Goal: Task Accomplishment & Management: Manage account settings

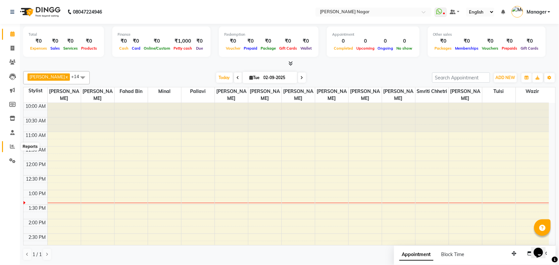
click at [10, 147] on icon at bounding box center [12, 146] width 5 height 5
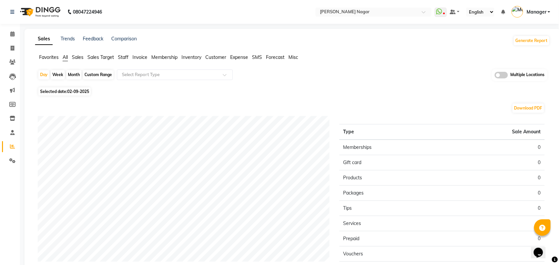
click at [125, 55] on span "Staff" at bounding box center [123, 57] width 11 height 6
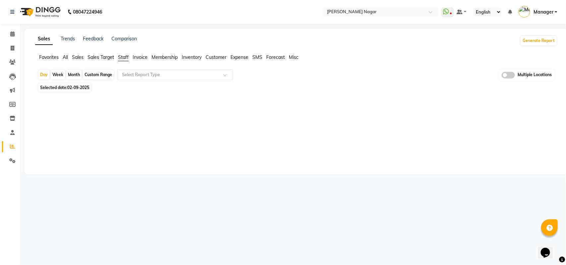
click at [78, 74] on div "Month" at bounding box center [73, 74] width 15 height 9
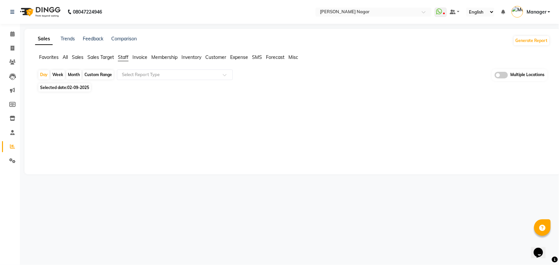
select select "9"
select select "2025"
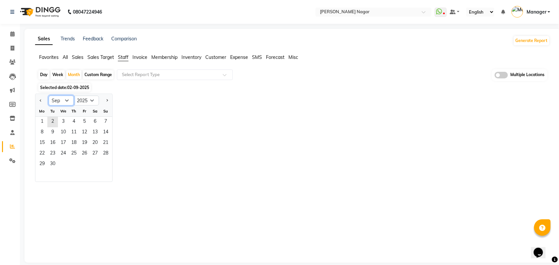
click at [63, 96] on select "Jan Feb Mar Apr May Jun [DATE] Aug Sep Oct Nov Dec" at bounding box center [61, 101] width 25 height 10
select select "8"
click at [49, 96] on select "Jan Feb Mar Apr May Jun [DATE] Aug Sep Oct Nov Dec" at bounding box center [61, 101] width 25 height 10
click at [89, 118] on span "1" at bounding box center [84, 122] width 11 height 11
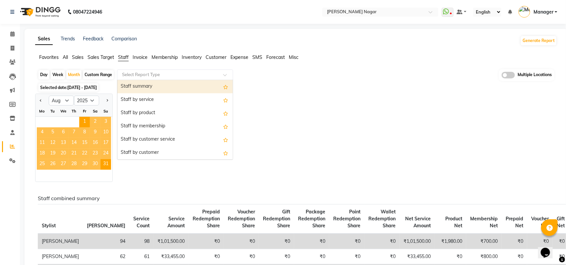
drag, startPoint x: 174, startPoint y: 70, endPoint x: 174, endPoint y: 74, distance: 3.7
click at [174, 71] on div "Select Report Type" at bounding box center [175, 75] width 116 height 11
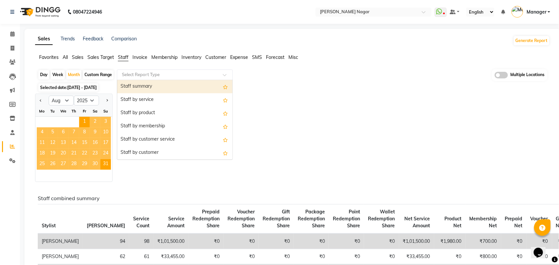
click at [175, 74] on input "text" at bounding box center [168, 75] width 95 height 7
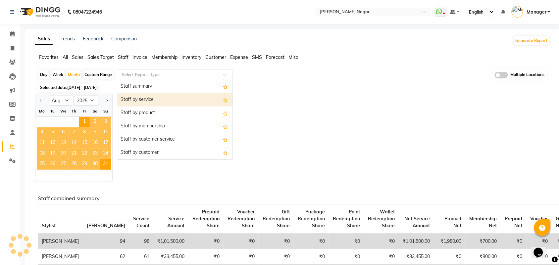
click at [178, 95] on div "Staff by service" at bounding box center [174, 99] width 115 height 13
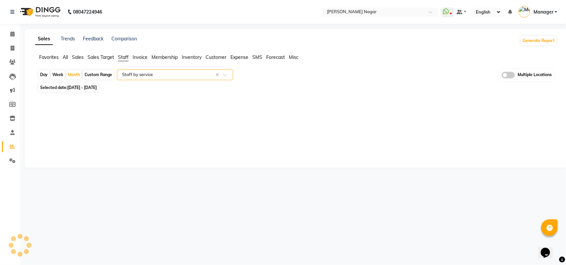
select select "full_report"
select select "csv"
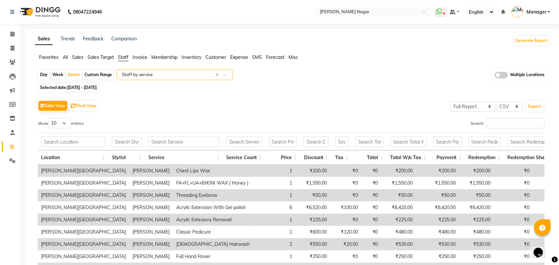
scroll to position [56, 0]
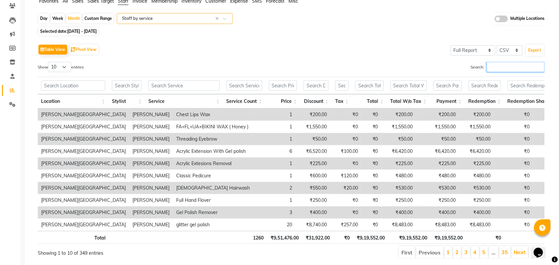
click at [517, 67] on input "Search:" at bounding box center [516, 67] width 58 height 10
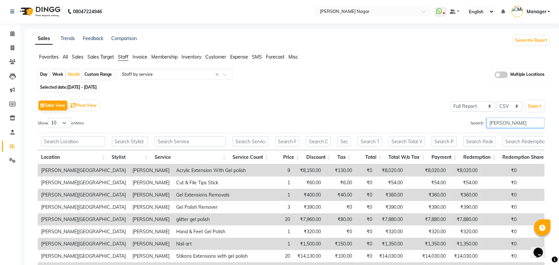
scroll to position [0, 0]
type input "[PERSON_NAME]"
click at [14, 30] on link "Calendar" at bounding box center [10, 34] width 16 height 11
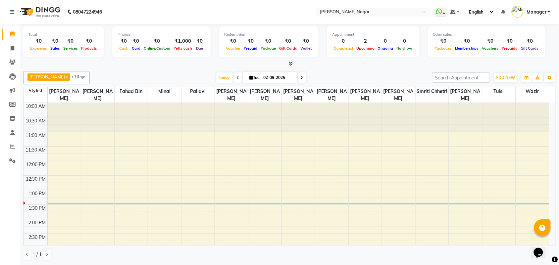
click at [237, 77] on icon at bounding box center [238, 78] width 3 height 4
type input "[DATE]"
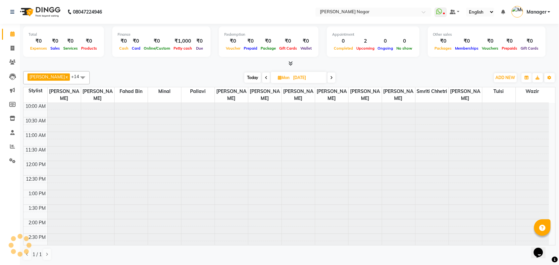
scroll to position [88, 0]
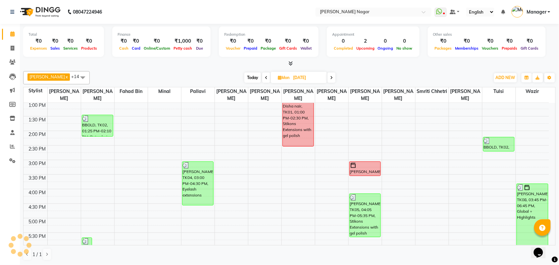
click at [278, 77] on icon at bounding box center [280, 78] width 4 height 4
select select "9"
select select "2025"
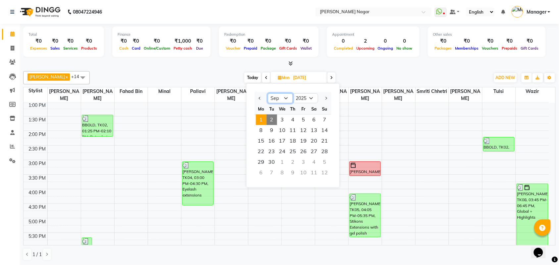
click at [282, 99] on select "Jan Feb Mar Apr May Jun [DATE] Aug Sep Oct Nov Dec" at bounding box center [280, 98] width 25 height 10
select select "8"
click at [268, 93] on select "Jan Feb Mar Apr May Jun [DATE] Aug Sep Oct Nov Dec" at bounding box center [280, 98] width 25 height 10
click at [326, 123] on span "3" at bounding box center [325, 120] width 11 height 11
type input "[DATE]"
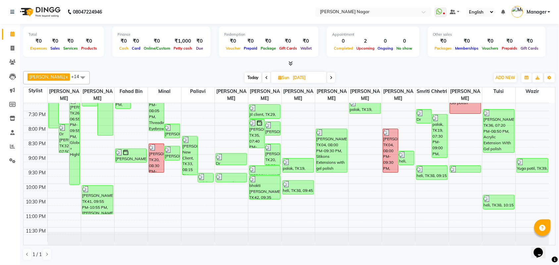
scroll to position [270, 0]
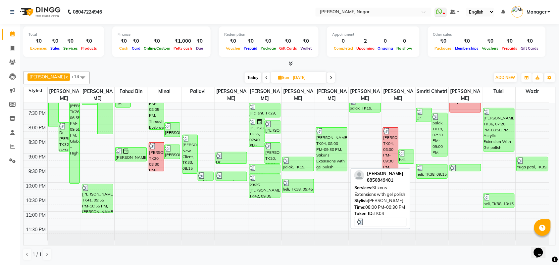
click at [320, 146] on div "[PERSON_NAME], TK04, 08:00 PM-09:30 PM, Stikons Extensions with gel polish" at bounding box center [332, 149] width 31 height 43
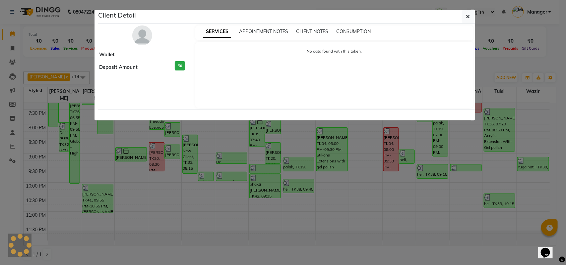
select select "3"
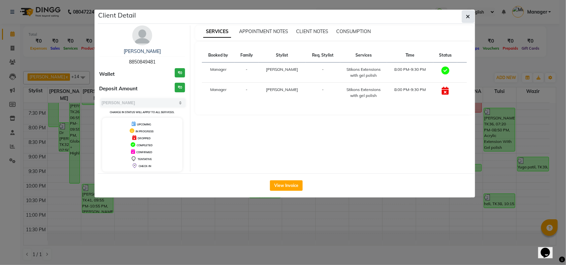
click at [472, 22] on button "button" at bounding box center [468, 16] width 13 height 13
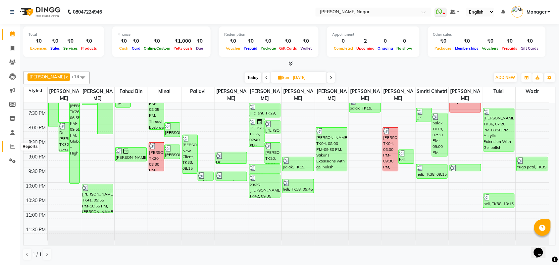
click at [11, 149] on span at bounding box center [13, 147] width 12 height 8
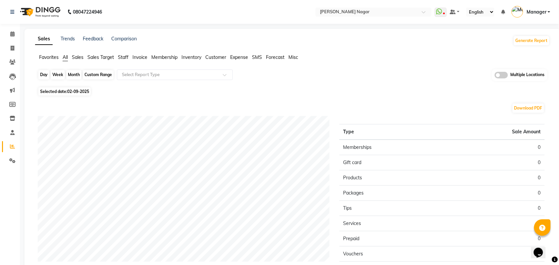
click at [44, 77] on div "Day" at bounding box center [43, 74] width 11 height 9
select select "9"
select select "2025"
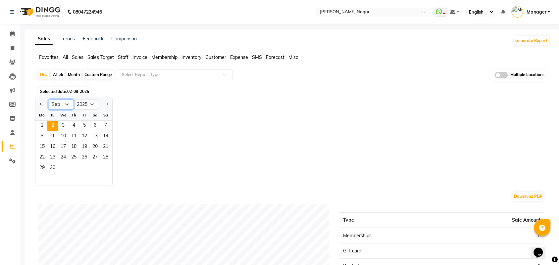
click at [64, 105] on select "Jan Feb Mar Apr May Jun [DATE] Aug Sep Oct Nov Dec" at bounding box center [61, 105] width 25 height 10
select select "8"
click at [49, 100] on select "Jan Feb Mar Apr May Jun [DATE] Aug Sep Oct Nov Dec" at bounding box center [61, 105] width 25 height 10
click at [104, 126] on span "3" at bounding box center [105, 126] width 11 height 11
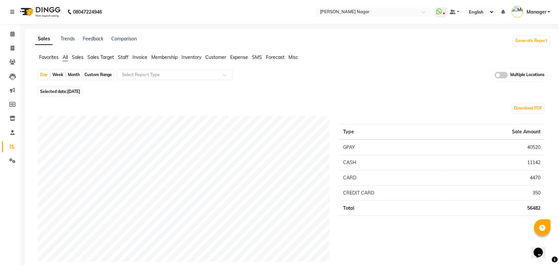
click at [125, 54] on span "Staff" at bounding box center [123, 57] width 11 height 6
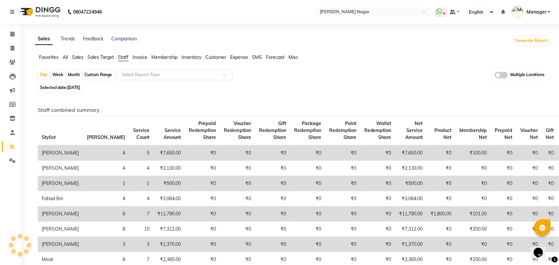
click at [135, 78] on input "text" at bounding box center [168, 75] width 95 height 7
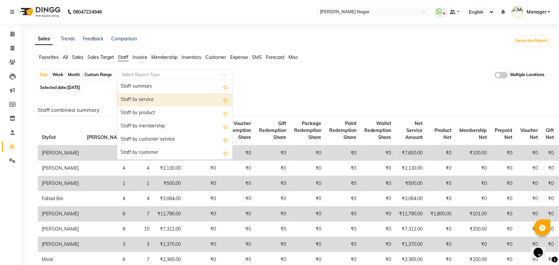
click at [161, 101] on div "Staff by service" at bounding box center [174, 99] width 115 height 13
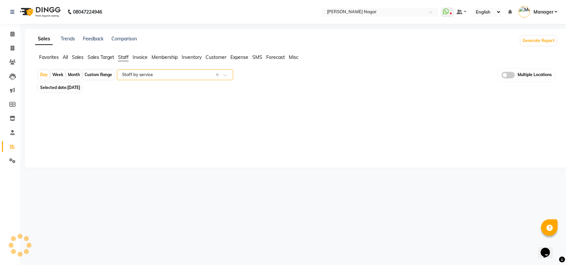
select select "full_report"
select select "csv"
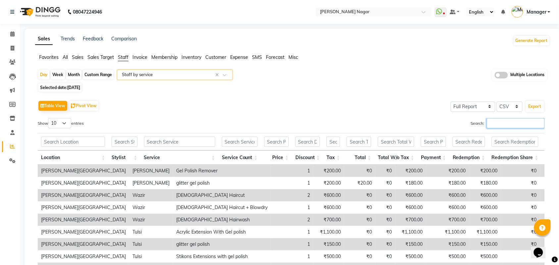
click at [490, 126] on input "Search:" at bounding box center [516, 123] width 58 height 10
click at [496, 128] on input "Search:" at bounding box center [516, 123] width 58 height 10
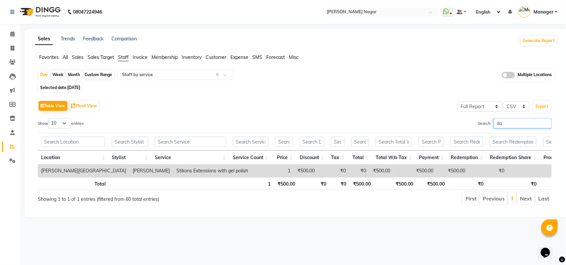
click at [526, 125] on input "da" at bounding box center [523, 123] width 58 height 10
type input "d"
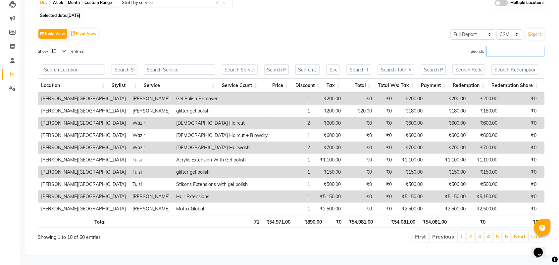
scroll to position [86, 0]
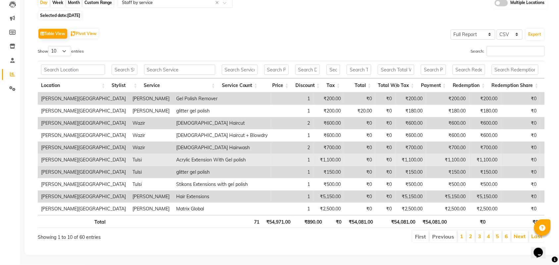
click at [344, 154] on td "₹0" at bounding box center [359, 160] width 31 height 12
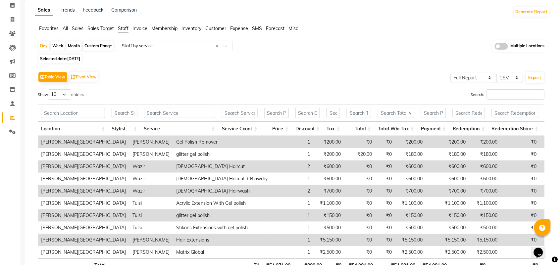
scroll to position [0, 0]
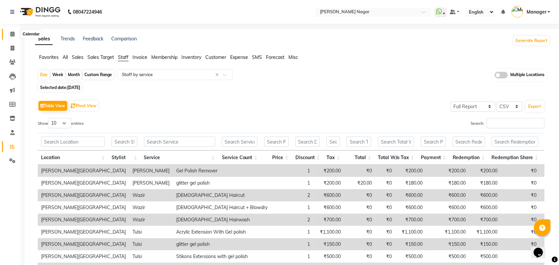
click at [14, 33] on icon at bounding box center [12, 33] width 4 height 5
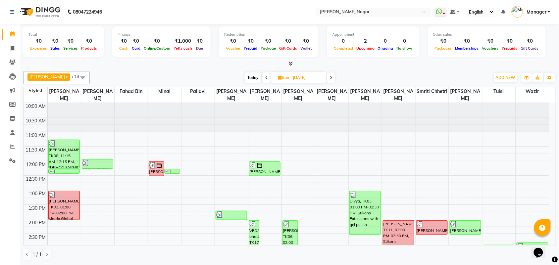
click at [263, 80] on span at bounding box center [267, 78] width 8 height 10
type input "[DATE]"
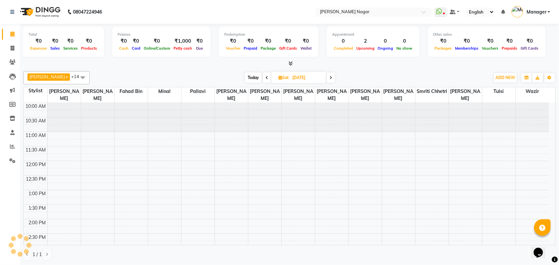
scroll to position [88, 0]
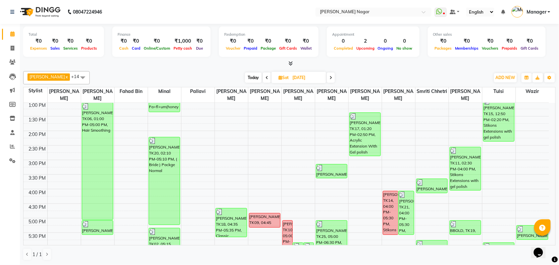
click at [282, 77] on span "Sat" at bounding box center [284, 77] width 14 height 5
select select "8"
select select "2025"
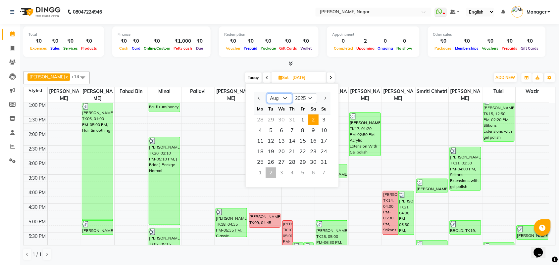
click at [277, 98] on select "Jan Feb Mar Apr May Jun [DATE] Aug Sep Oct Nov Dec" at bounding box center [279, 98] width 25 height 10
click at [267, 93] on select "Jan Feb Mar Apr May Jun [DATE] Aug Sep Oct Nov Dec" at bounding box center [279, 98] width 25 height 10
click at [324, 119] on span "3" at bounding box center [324, 120] width 11 height 11
type input "[DATE]"
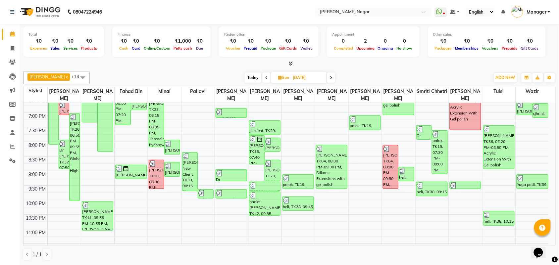
scroll to position [270, 0]
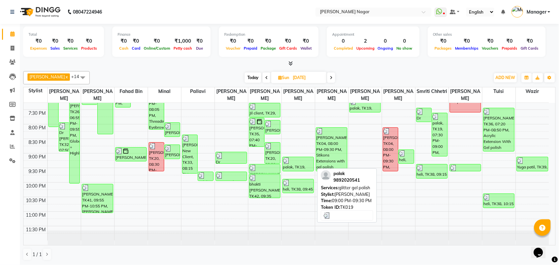
click at [296, 164] on div "palak, TK19, 09:00 PM-09:30 PM, glitter gel polish" at bounding box center [298, 164] width 31 height 14
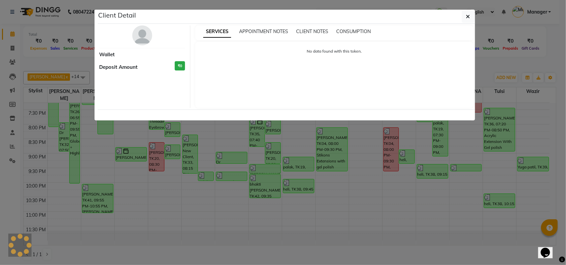
select select "3"
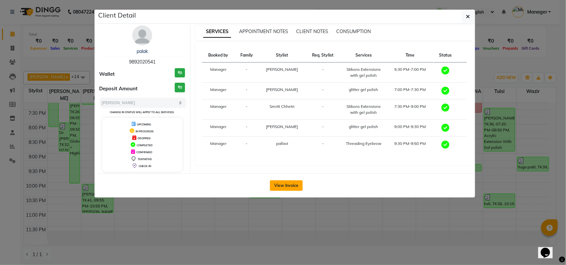
click at [289, 184] on button "View Invoice" at bounding box center [286, 186] width 33 height 11
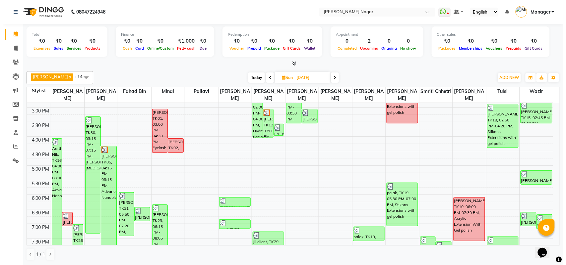
scroll to position [145, 0]
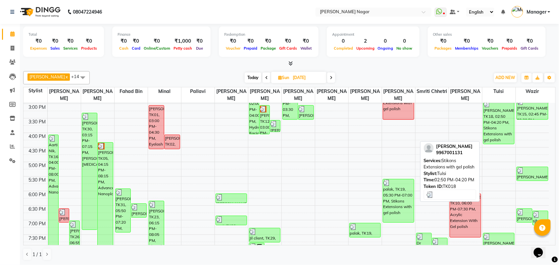
click at [502, 131] on div "[PERSON_NAME], TK18, 02:50 PM-04:20 PM, Stikons Extensions with gel polish" at bounding box center [499, 122] width 31 height 43
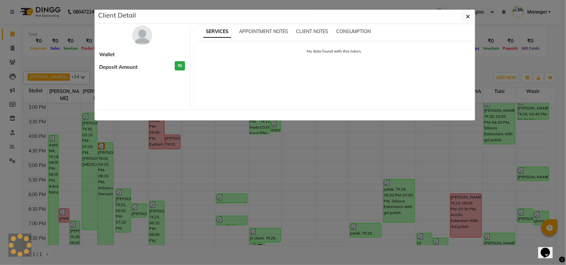
select select "3"
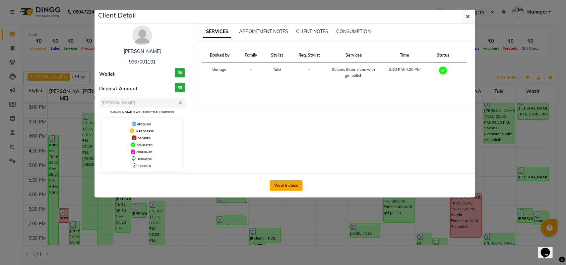
click at [294, 188] on button "View Invoice" at bounding box center [286, 186] width 33 height 11
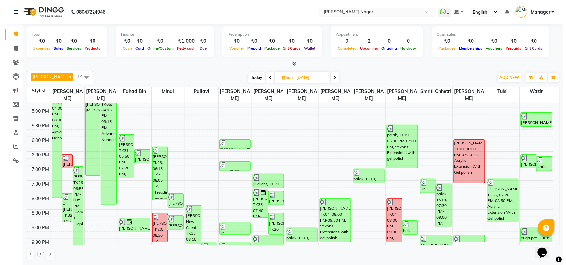
scroll to position [233, 0]
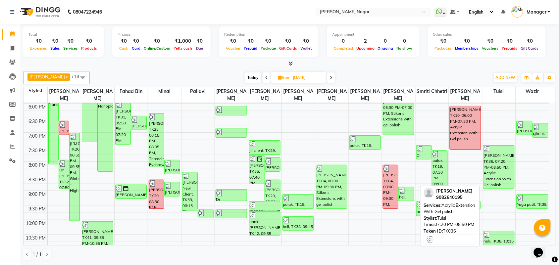
click at [487, 169] on div "[PERSON_NAME], TK36, 07:20 PM-08:50 PM, Acrylic Extension With Gel polish" at bounding box center [499, 167] width 31 height 43
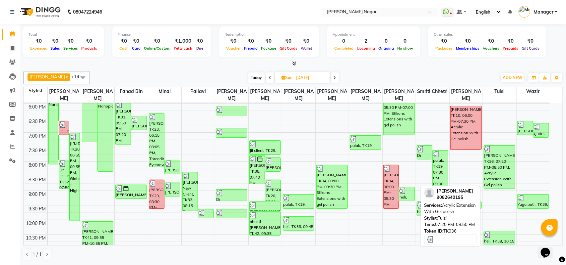
select select "3"
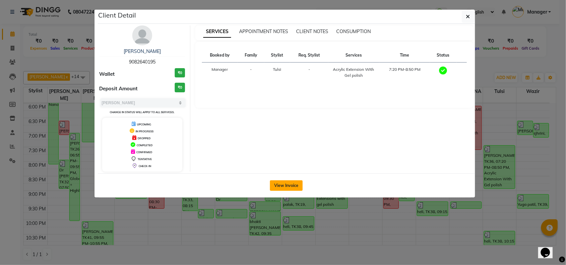
click at [292, 188] on button "View Invoice" at bounding box center [286, 186] width 33 height 11
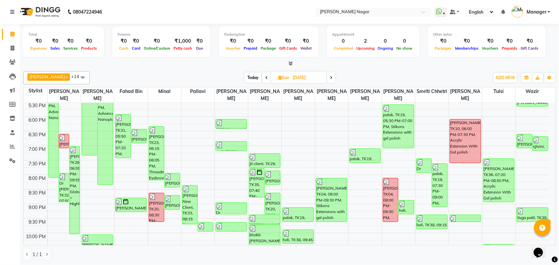
scroll to position [222, 0]
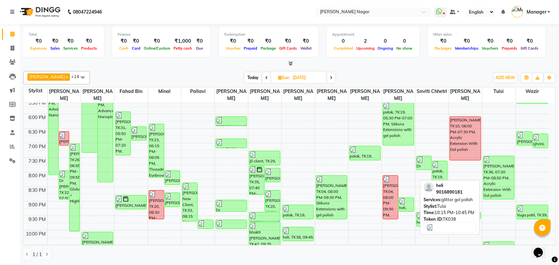
click at [502, 246] on div at bounding box center [499, 246] width 30 height 7
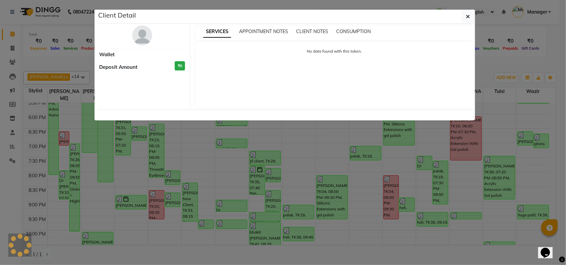
select select "3"
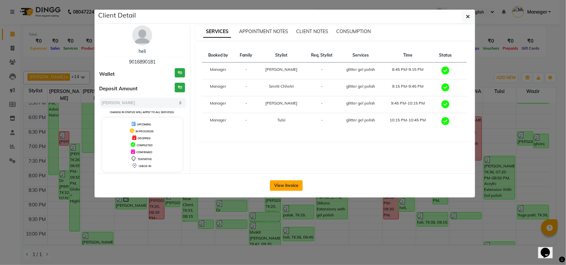
click at [291, 188] on button "View Invoice" at bounding box center [286, 186] width 33 height 11
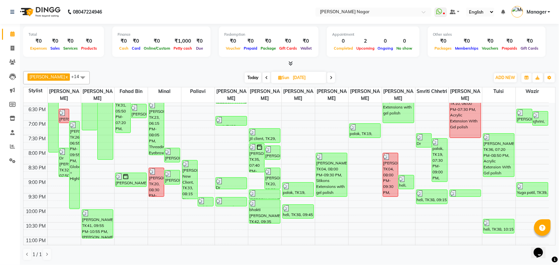
scroll to position [270, 0]
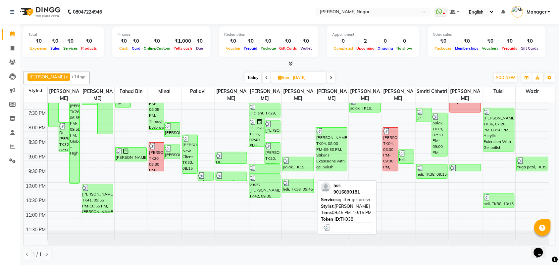
click at [301, 184] on div at bounding box center [298, 183] width 30 height 7
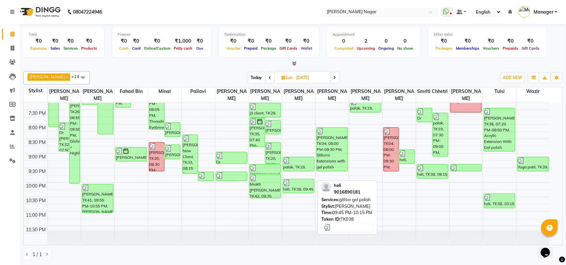
select select "3"
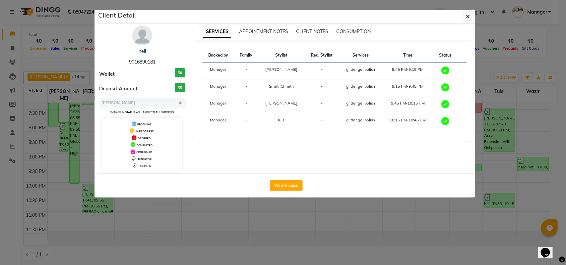
drag, startPoint x: 463, startPoint y: 19, endPoint x: 462, endPoint y: 23, distance: 4.0
click at [463, 19] on button "button" at bounding box center [468, 16] width 13 height 13
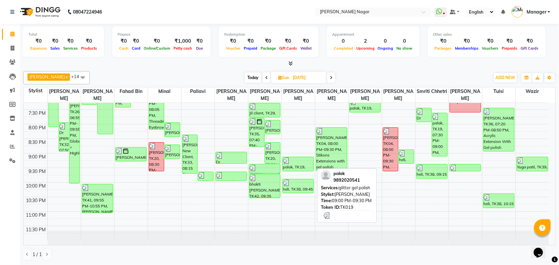
click at [307, 165] on div "palak, TK19, 09:00 PM-09:30 PM, glitter gel polish" at bounding box center [298, 164] width 31 height 14
select select "3"
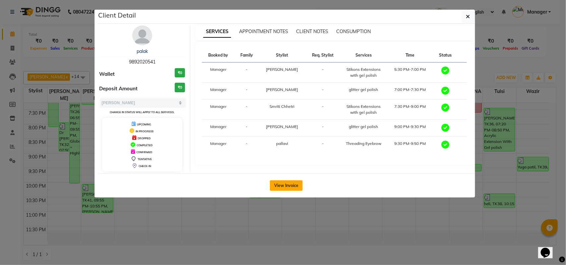
click at [296, 186] on button "View Invoice" at bounding box center [286, 186] width 33 height 11
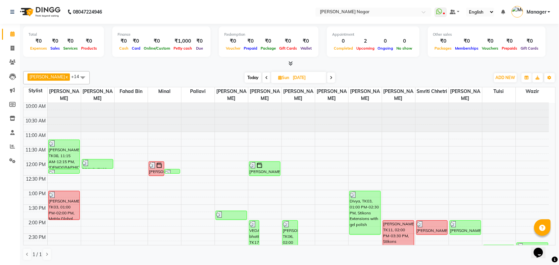
click at [302, 80] on input "[DATE]" at bounding box center [307, 78] width 33 height 10
select select "8"
select select "2025"
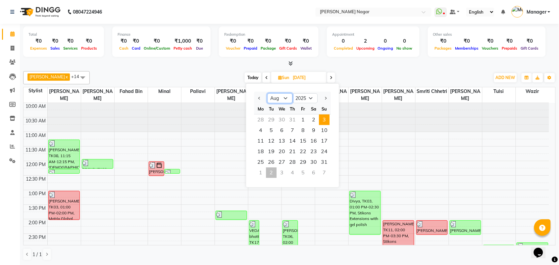
click at [279, 98] on select "Jan Feb Mar Apr May Jun [DATE] Aug Sep Oct Nov Dec" at bounding box center [280, 98] width 25 height 10
select select "9"
click at [268, 93] on select "Jan Feb Mar Apr May Jun [DATE] Aug Sep Oct Nov Dec" at bounding box center [280, 98] width 25 height 10
click at [270, 119] on span "2" at bounding box center [271, 120] width 11 height 11
type input "02-09-2025"
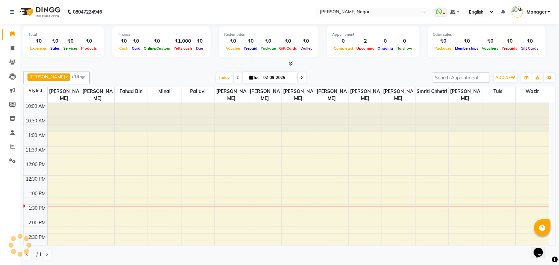
scroll to position [88, 0]
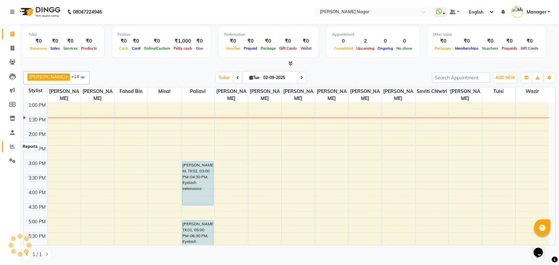
click at [12, 146] on icon at bounding box center [12, 146] width 5 height 5
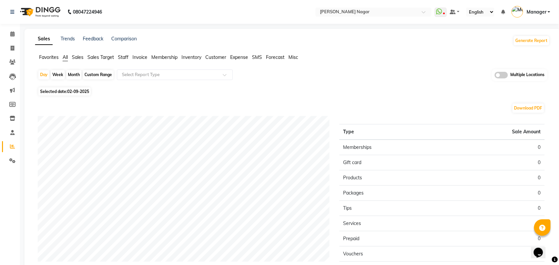
click at [123, 60] on span "Staff" at bounding box center [123, 57] width 11 height 6
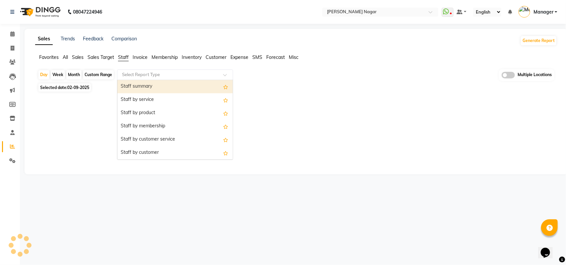
click at [127, 75] on input "text" at bounding box center [168, 75] width 95 height 7
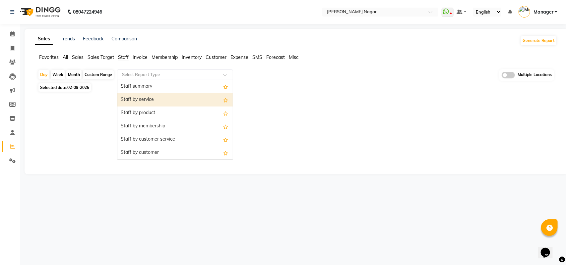
click at [151, 103] on div "Staff by service" at bounding box center [174, 99] width 115 height 13
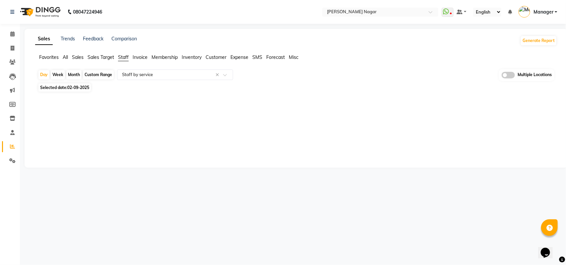
drag, startPoint x: 55, startPoint y: 87, endPoint x: 62, endPoint y: 91, distance: 9.1
click at [55, 87] on span "Selected date: [DATE]" at bounding box center [64, 88] width 52 height 8
select select "9"
select select "2025"
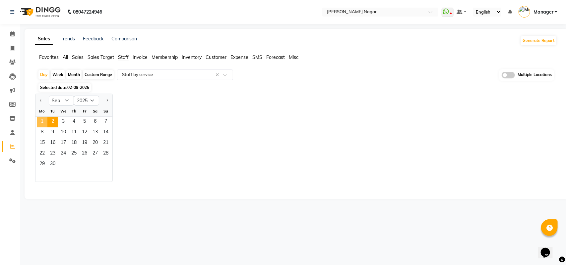
click at [42, 120] on span "1" at bounding box center [42, 122] width 11 height 11
select select "full_report"
select select "csv"
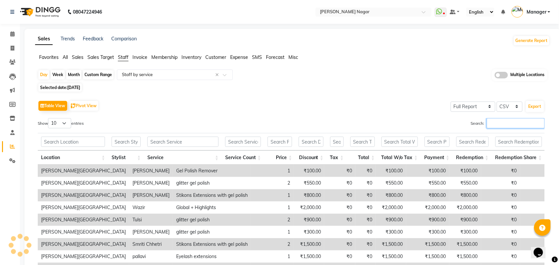
click at [526, 125] on input "Search:" at bounding box center [516, 123] width 58 height 10
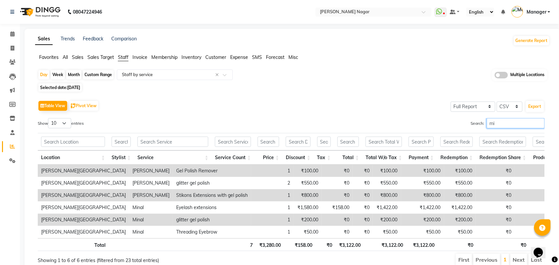
type input "m"
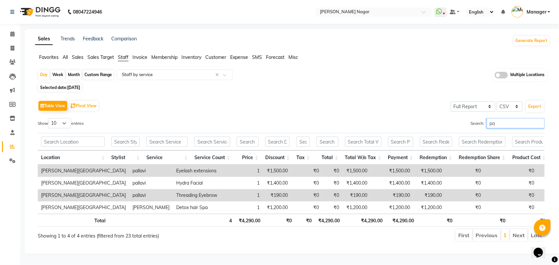
type input "p"
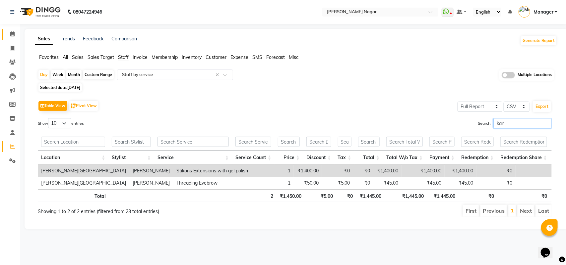
type input "kan"
click at [12, 39] on link "Calendar" at bounding box center [10, 34] width 16 height 11
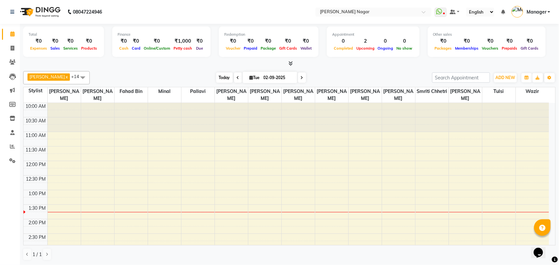
click at [216, 79] on span "Today" at bounding box center [224, 78] width 17 height 10
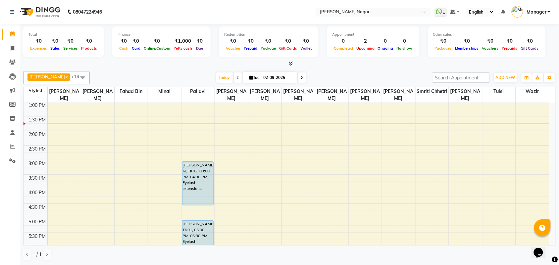
click at [235, 80] on span at bounding box center [238, 78] width 8 height 10
type input "[DATE]"
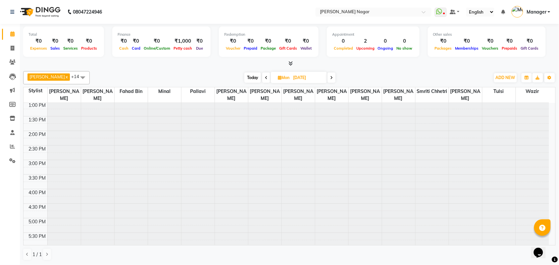
scroll to position [88, 0]
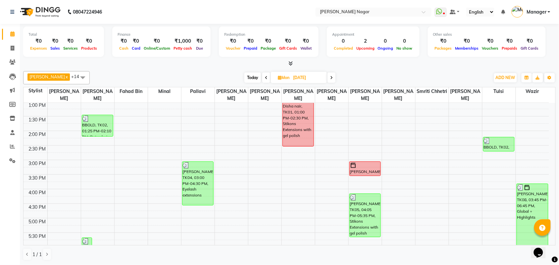
click at [284, 77] on span "Mon" at bounding box center [283, 77] width 15 height 5
select select "9"
select select "2025"
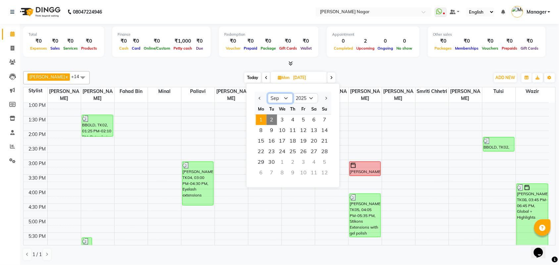
click at [279, 98] on select "Jan Feb Mar Apr May Jun [DATE] Aug Sep Oct Nov Dec" at bounding box center [280, 98] width 25 height 10
click at [232, 66] on div at bounding box center [289, 63] width 533 height 7
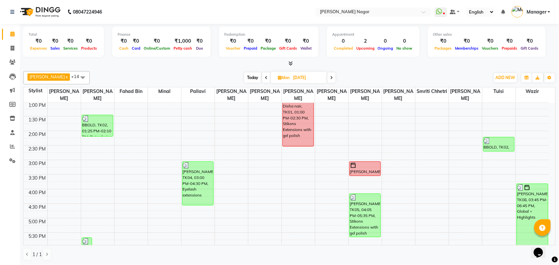
click at [304, 75] on input "[DATE]" at bounding box center [307, 78] width 33 height 10
select select "9"
select select "2025"
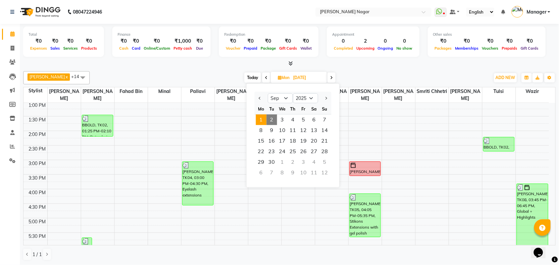
click at [268, 120] on span "2" at bounding box center [272, 120] width 11 height 11
type input "02-09-2025"
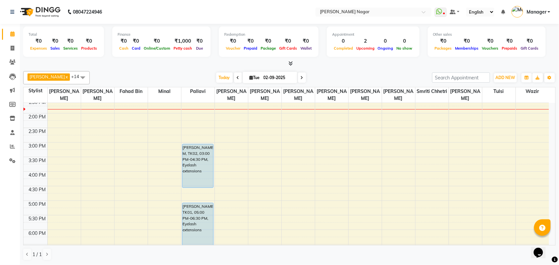
scroll to position [81, 0]
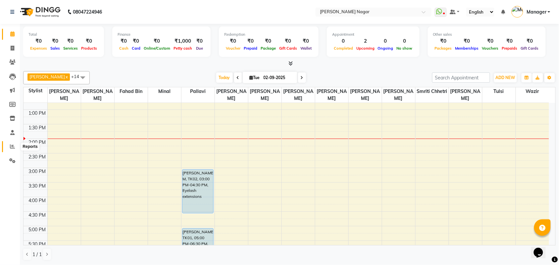
click at [16, 146] on span at bounding box center [13, 147] width 12 height 8
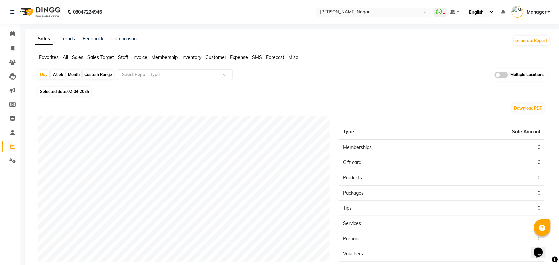
click at [187, 59] on span "Inventory" at bounding box center [192, 57] width 20 height 6
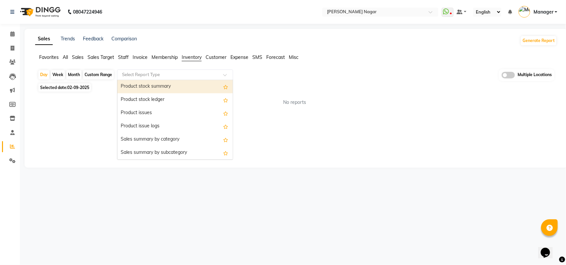
click at [176, 75] on input "text" at bounding box center [168, 75] width 95 height 7
click at [171, 73] on input "text" at bounding box center [168, 75] width 95 height 7
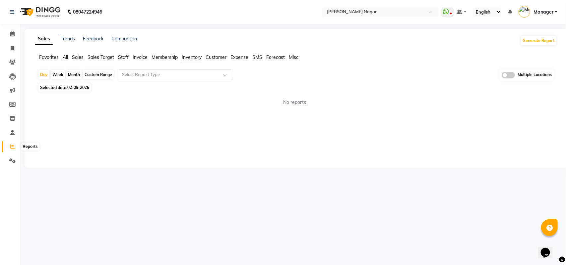
click at [9, 150] on span at bounding box center [13, 147] width 12 height 8
click at [13, 132] on icon at bounding box center [12, 132] width 4 height 5
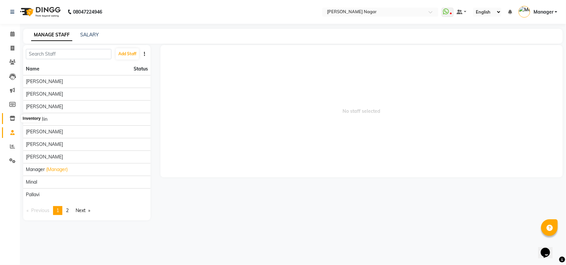
click at [15, 118] on span at bounding box center [13, 119] width 12 height 8
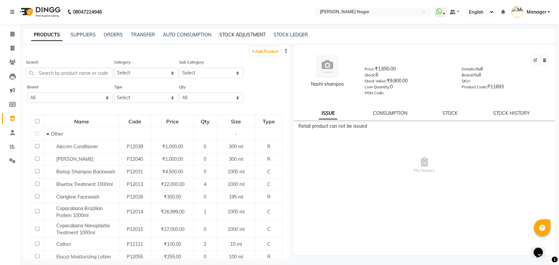
click at [236, 37] on link "STOCK ADJUSTMENT" at bounding box center [242, 35] width 46 height 6
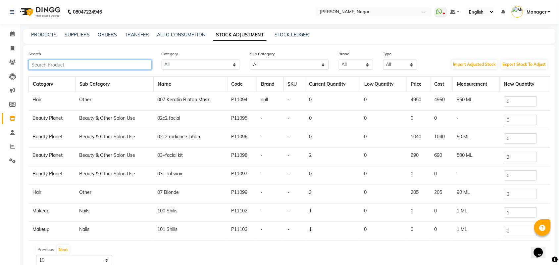
click at [139, 66] on input "text" at bounding box center [90, 65] width 123 height 10
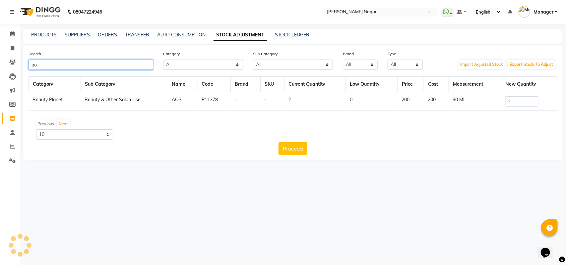
type input "a"
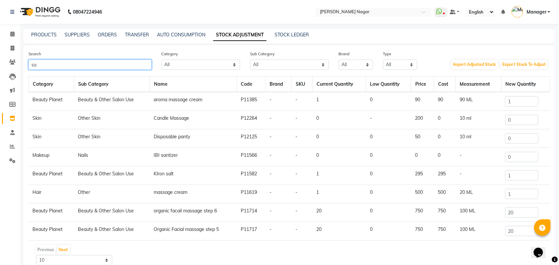
type input "s"
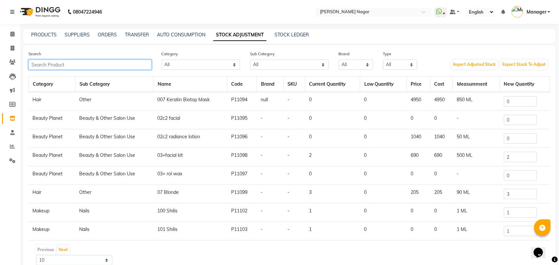
type input "z"
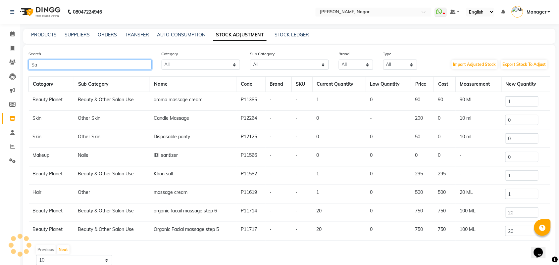
type input "S"
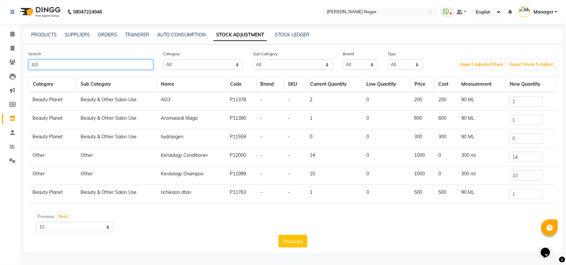
type input "A"
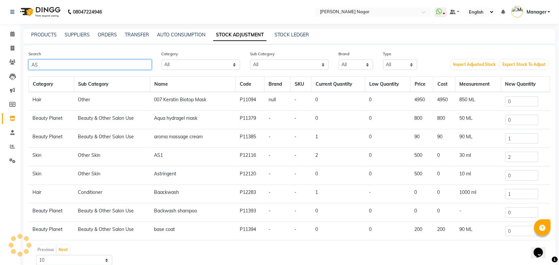
type input "A"
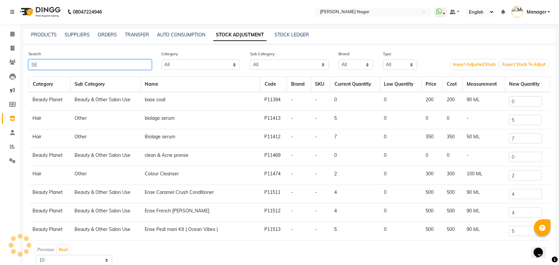
type input "S"
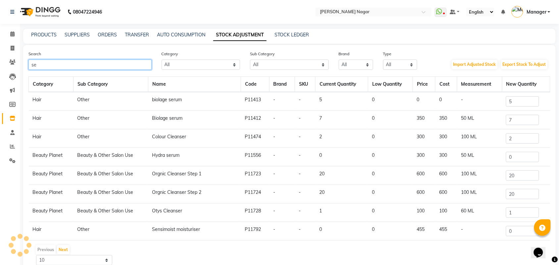
type input "s"
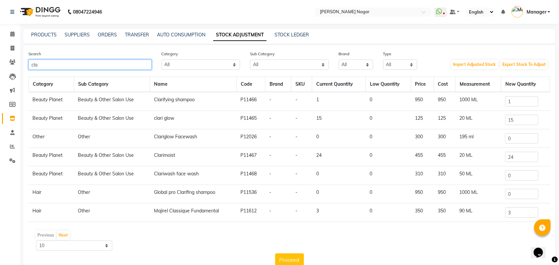
type input "cla"
click at [524, 115] on input "15" at bounding box center [522, 120] width 33 height 10
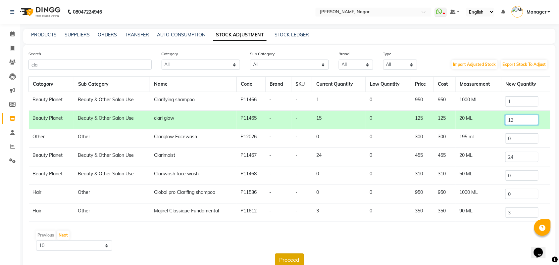
type input "12"
drag, startPoint x: 278, startPoint y: 254, endPoint x: 282, endPoint y: 258, distance: 6.3
click at [282, 258] on button "Proceed" at bounding box center [289, 260] width 29 height 13
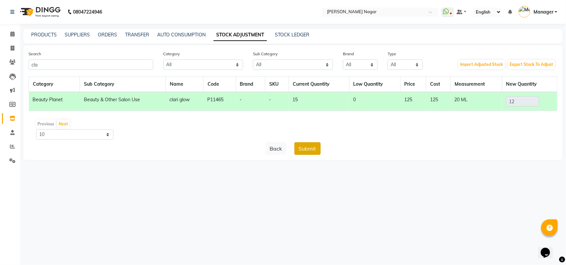
click at [309, 153] on button "Submit" at bounding box center [307, 149] width 26 height 13
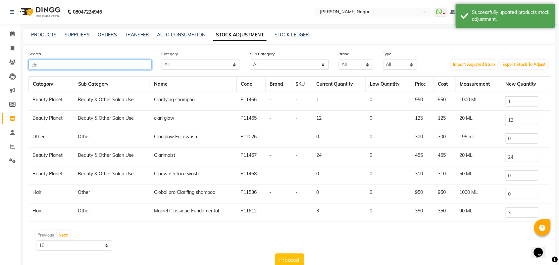
click at [135, 61] on input "cla" at bounding box center [90, 65] width 123 height 10
type input "c"
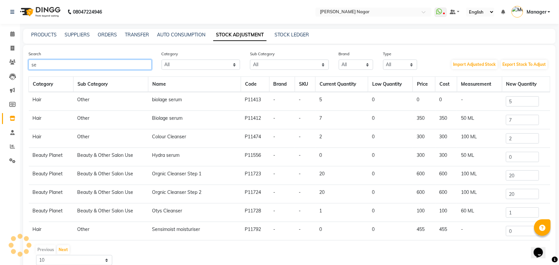
type input "s"
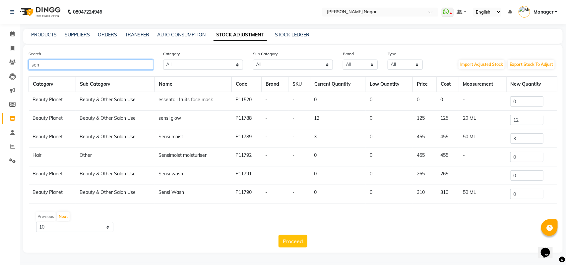
type input "sen"
click at [536, 115] on input "12" at bounding box center [526, 120] width 33 height 10
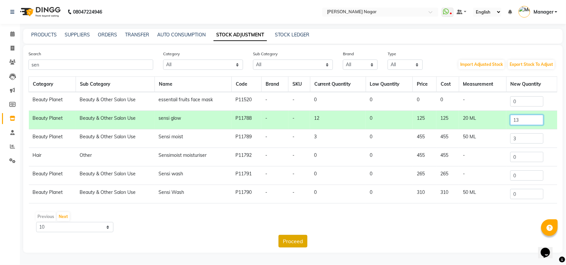
type input "13"
click at [302, 244] on button "Proceed" at bounding box center [292, 241] width 29 height 13
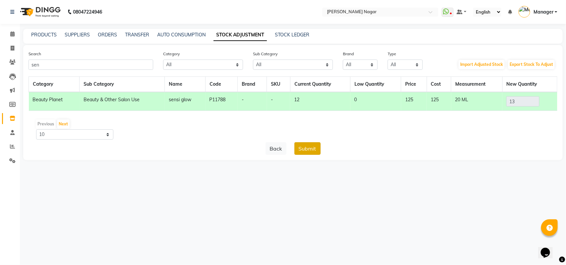
click at [316, 149] on button "Submit" at bounding box center [307, 149] width 26 height 13
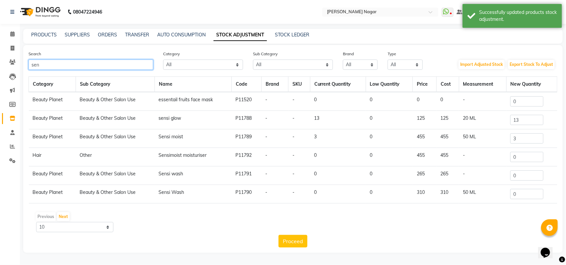
click at [69, 63] on input "sen" at bounding box center [91, 65] width 125 height 10
type input "s"
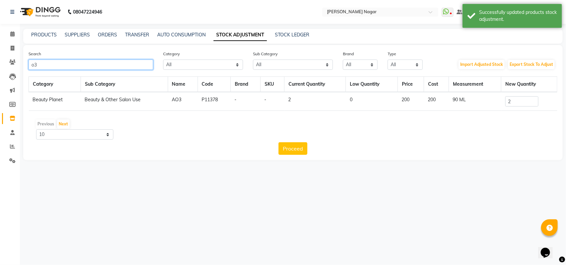
type input "o"
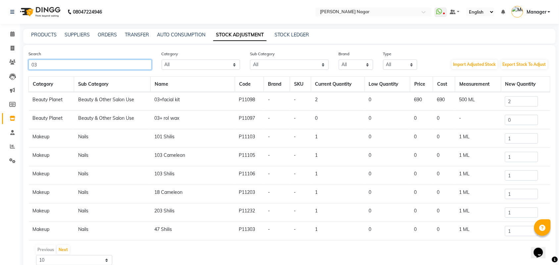
type input "03"
click at [518, 96] on input "2" at bounding box center [521, 101] width 33 height 10
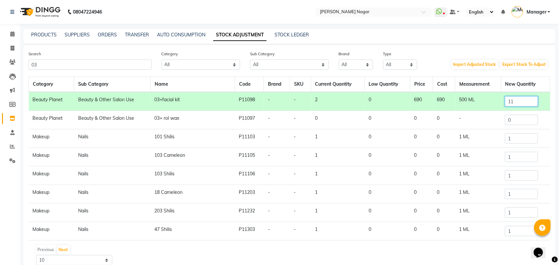
type input "11"
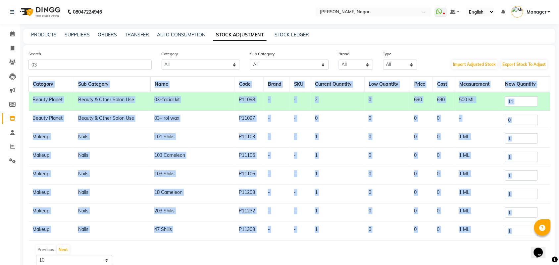
drag, startPoint x: 563, startPoint y: 193, endPoint x: 565, endPoint y: 248, distance: 55.1
click at [559, 248] on html "08047224946 Select Location × Bbold [PERSON_NAME] Nagar WhatsApp Status ✕ Statu…" at bounding box center [279, 132] width 559 height 265
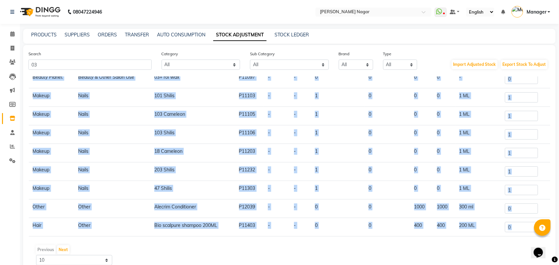
scroll to position [30, 0]
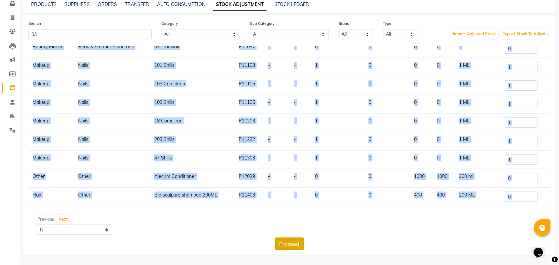
click at [290, 246] on button "Proceed" at bounding box center [289, 244] width 29 height 13
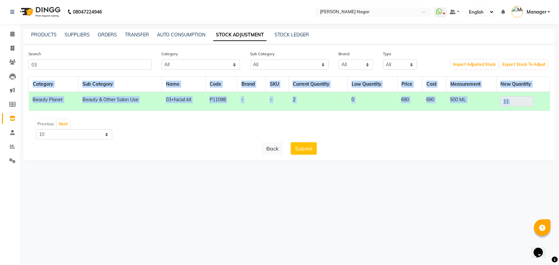
scroll to position [0, 0]
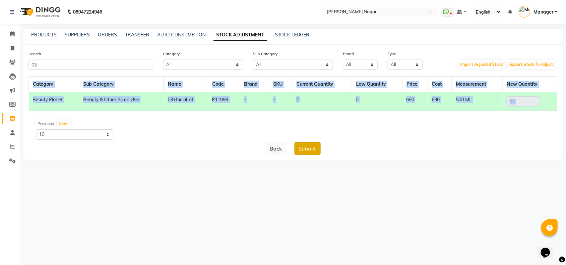
click at [317, 152] on button "Submit" at bounding box center [307, 149] width 26 height 13
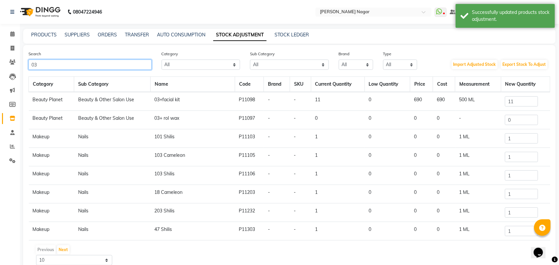
click at [133, 67] on input "03" at bounding box center [90, 65] width 123 height 10
type input "0"
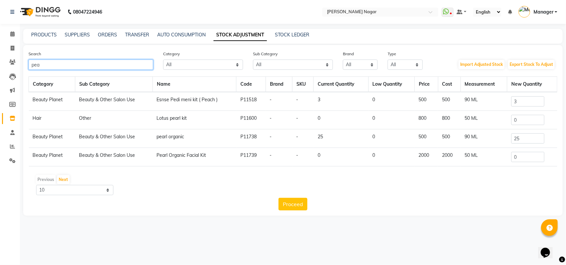
type input "pea"
click at [531, 138] on input "25" at bounding box center [527, 139] width 33 height 10
type input "2"
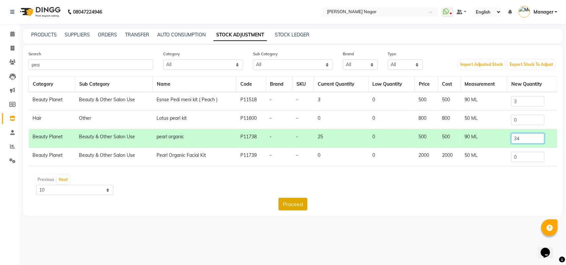
type input "34"
click at [299, 200] on button "Proceed" at bounding box center [292, 204] width 29 height 13
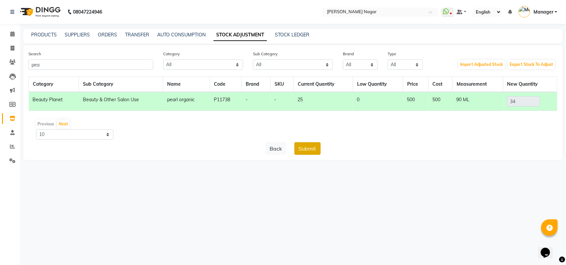
click at [317, 143] on button "Submit" at bounding box center [307, 149] width 26 height 13
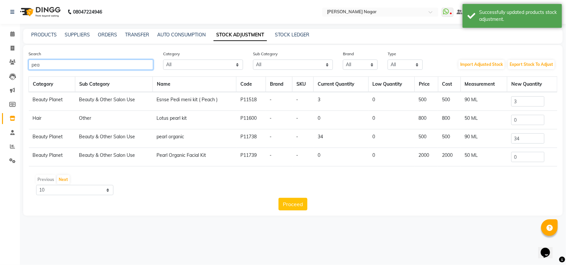
click at [107, 65] on input "pea" at bounding box center [91, 65] width 125 height 10
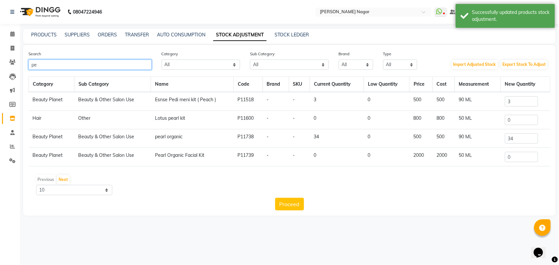
type input "p"
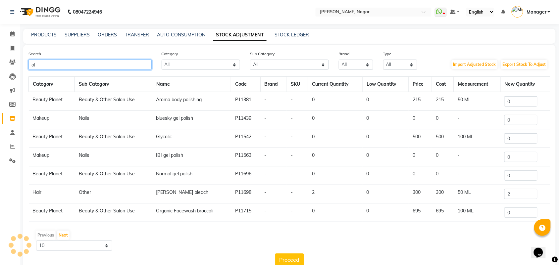
type input "o"
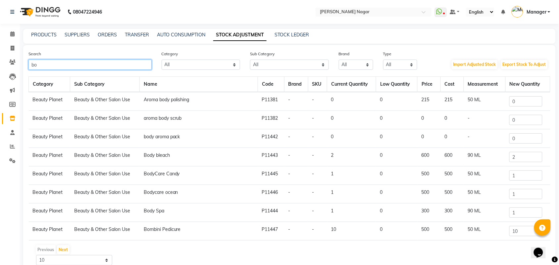
type input "b"
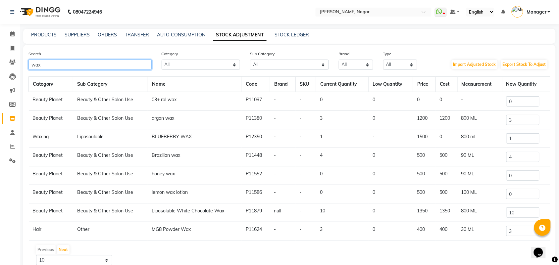
type input "wax"
click at [532, 191] on input "0" at bounding box center [523, 194] width 33 height 10
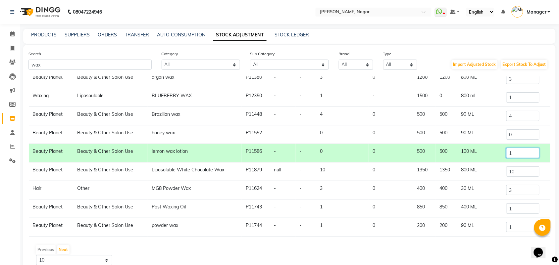
scroll to position [30, 0]
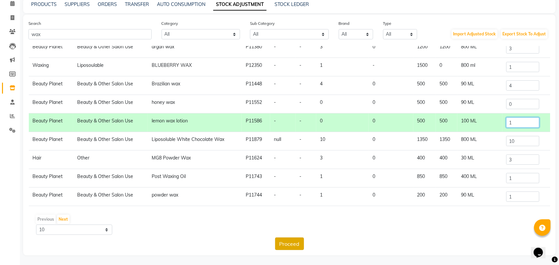
type input "1"
click at [281, 238] on button "Proceed" at bounding box center [289, 244] width 29 height 13
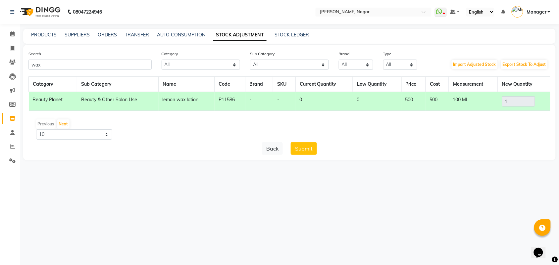
scroll to position [0, 0]
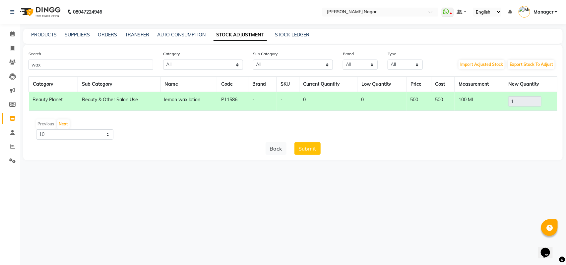
click at [314, 155] on div "Search wax Category All Hair Skin Makeup Personal Care Appliances [PERSON_NAME]…" at bounding box center [292, 102] width 539 height 115
click at [305, 147] on button "Submit" at bounding box center [307, 149] width 26 height 13
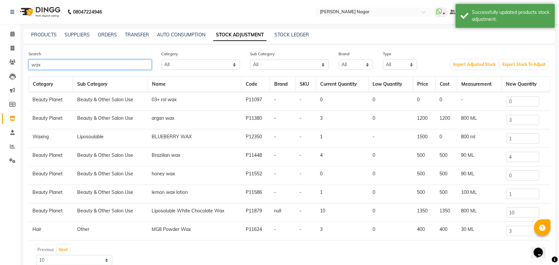
click at [135, 63] on input "wax" at bounding box center [90, 65] width 123 height 10
type input "w"
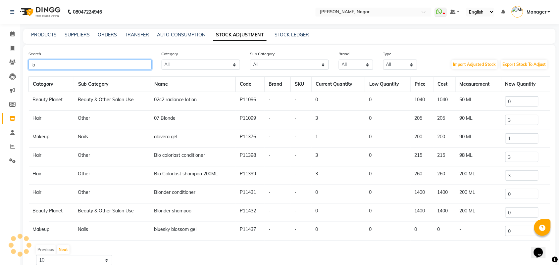
type input "l"
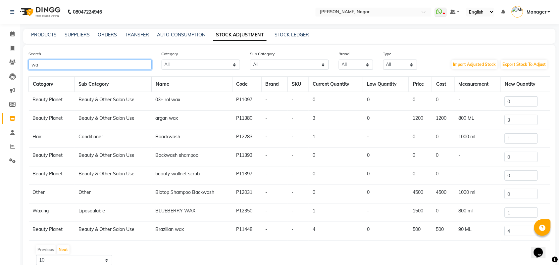
type input "w"
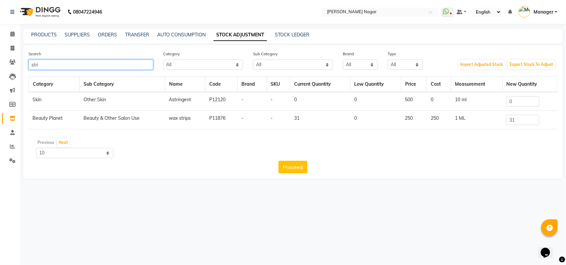
type input "stri"
click at [531, 118] on input "31" at bounding box center [522, 120] width 33 height 10
type input "3"
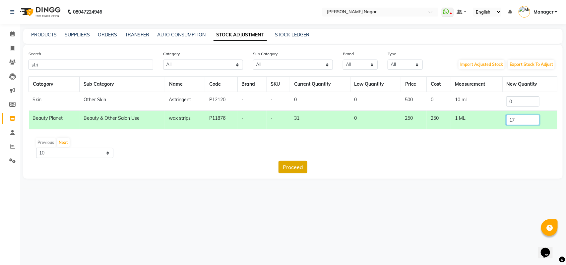
type input "17"
click at [285, 162] on button "Proceed" at bounding box center [292, 167] width 29 height 13
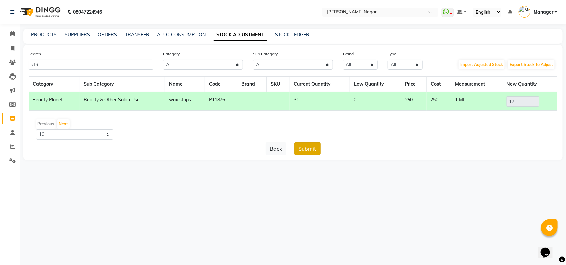
click at [304, 147] on button "Submit" at bounding box center [307, 149] width 26 height 13
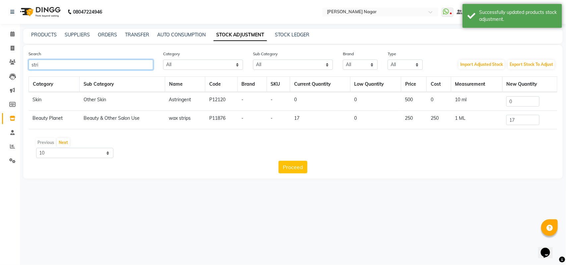
click at [125, 60] on input "stri" at bounding box center [91, 65] width 125 height 10
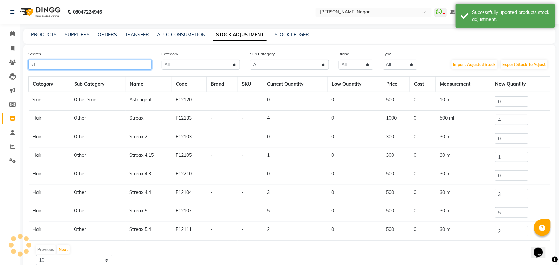
type input "s"
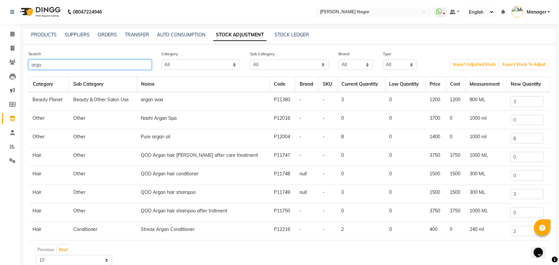
type input "arga"
click at [517, 100] on input "3" at bounding box center [527, 101] width 33 height 10
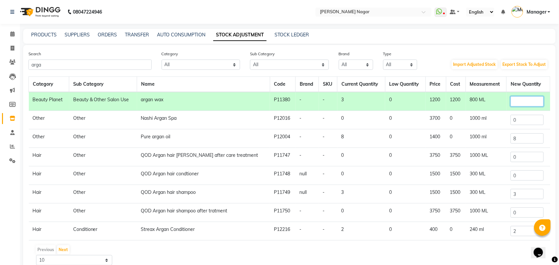
type input "3"
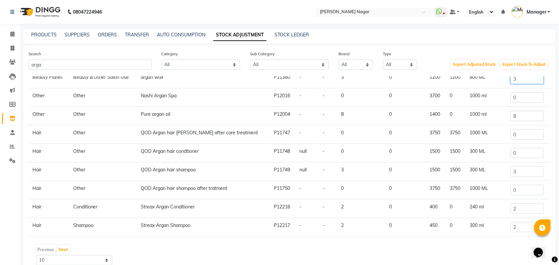
scroll to position [30, 0]
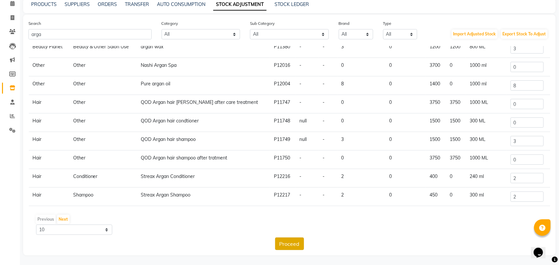
click at [288, 246] on button "Proceed" at bounding box center [289, 244] width 29 height 13
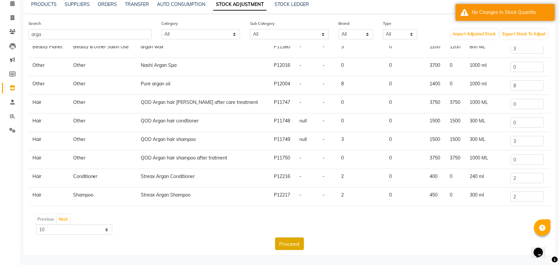
click at [295, 240] on button "Proceed" at bounding box center [289, 244] width 29 height 13
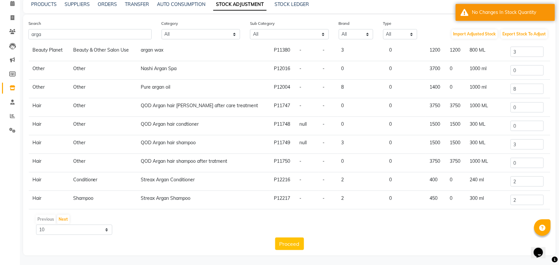
scroll to position [0, 0]
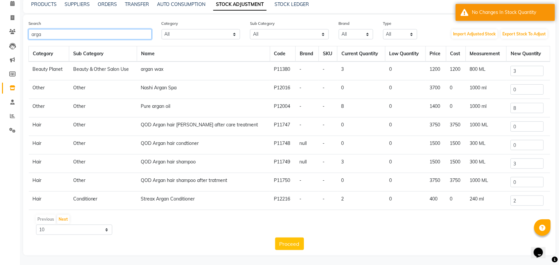
click at [122, 33] on input "arga" at bounding box center [90, 34] width 123 height 10
type input "a"
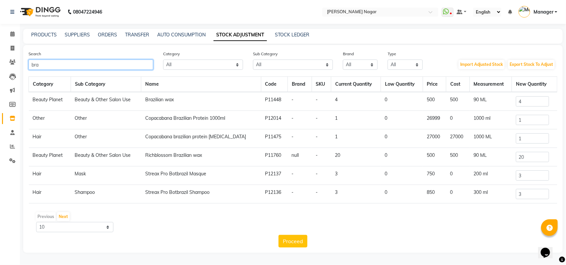
type input "bra"
click at [535, 153] on input "20" at bounding box center [532, 157] width 33 height 10
type input "2"
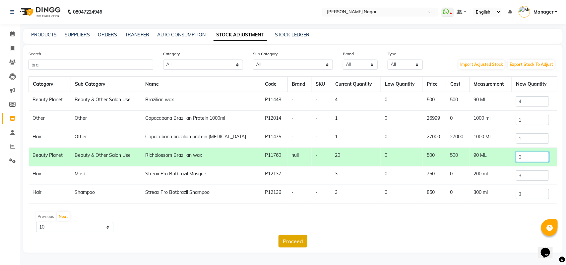
type input "0"
click at [293, 247] on button "Proceed" at bounding box center [292, 241] width 29 height 13
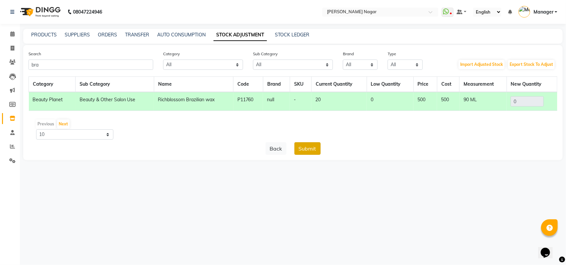
click at [302, 151] on button "Submit" at bounding box center [307, 149] width 26 height 13
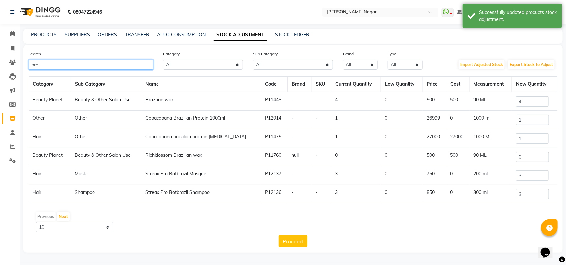
click at [103, 63] on input "bra" at bounding box center [91, 65] width 125 height 10
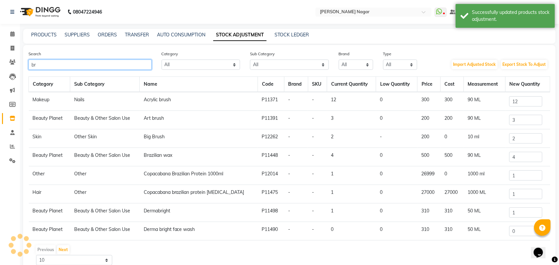
type input "b"
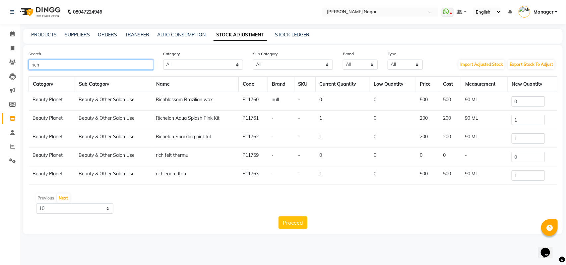
type input "rich"
click at [526, 98] on input "0" at bounding box center [527, 101] width 33 height 10
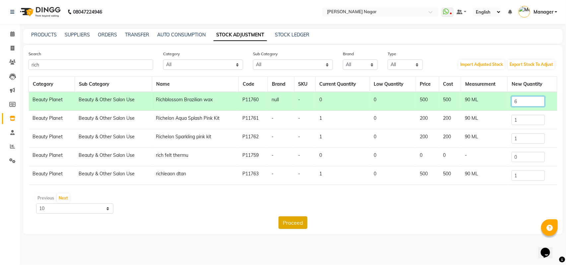
type input "6"
click at [299, 225] on button "Proceed" at bounding box center [292, 223] width 29 height 13
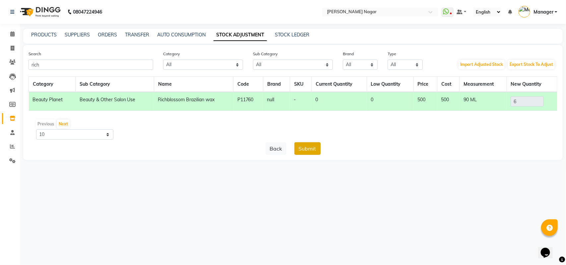
click at [311, 148] on button "Submit" at bounding box center [307, 149] width 26 height 13
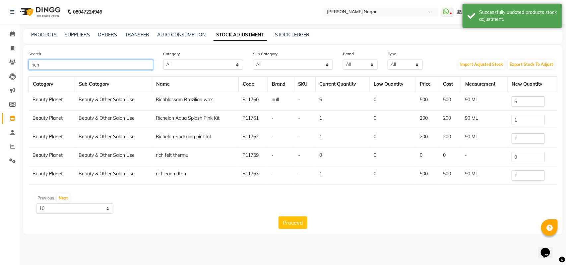
click at [77, 64] on input "rich" at bounding box center [91, 65] width 125 height 10
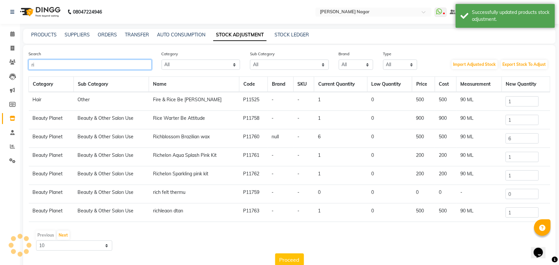
type input "r"
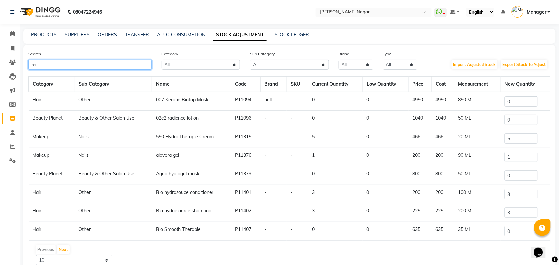
type input "r"
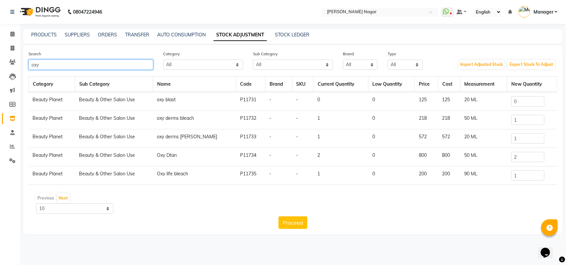
type input "oxy"
click at [525, 152] on input "2" at bounding box center [527, 157] width 33 height 10
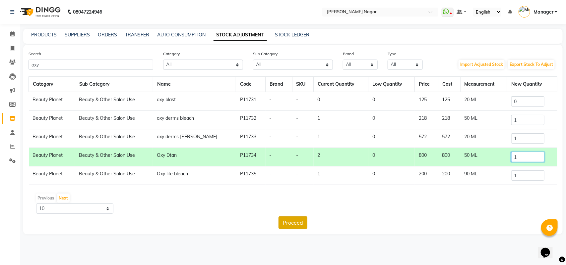
type input "1"
click at [291, 227] on button "Proceed" at bounding box center [292, 223] width 29 height 13
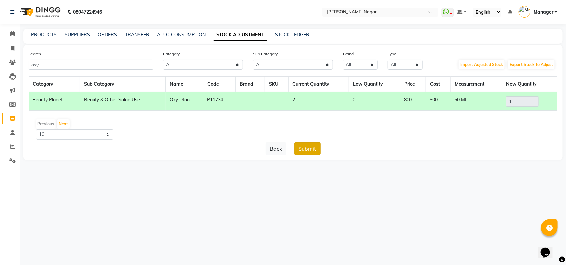
click at [305, 153] on button "Submit" at bounding box center [307, 149] width 26 height 13
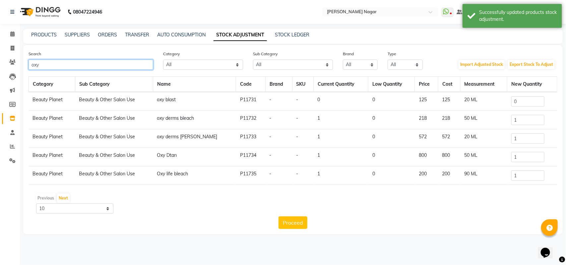
click at [132, 61] on input "oxy" at bounding box center [91, 65] width 125 height 10
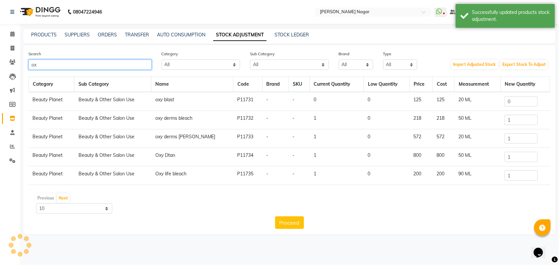
type input "o"
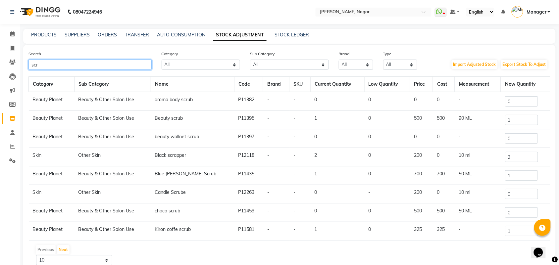
type input "scr"
click at [530, 119] on input "1" at bounding box center [521, 120] width 33 height 10
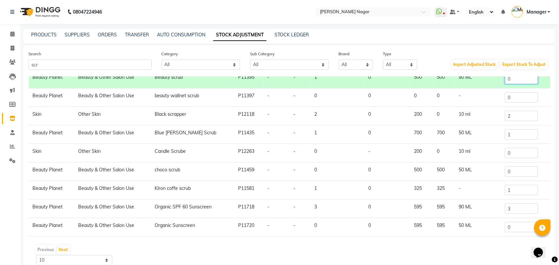
scroll to position [30, 0]
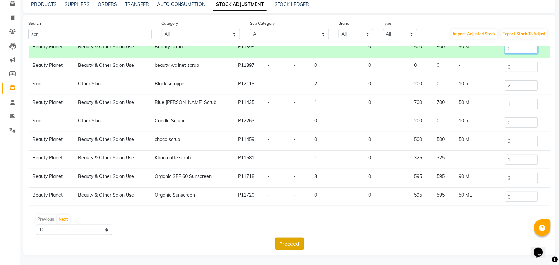
type input "0"
click at [293, 246] on button "Proceed" at bounding box center [289, 244] width 29 height 13
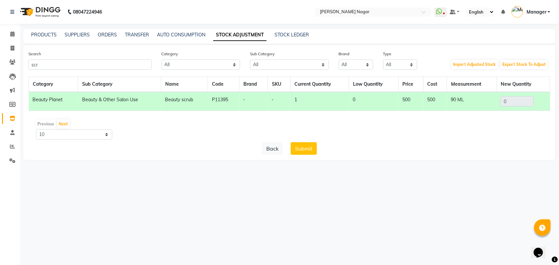
scroll to position [0, 0]
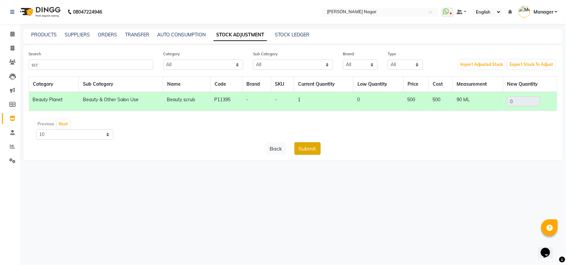
click at [302, 147] on button "Submit" at bounding box center [307, 149] width 26 height 13
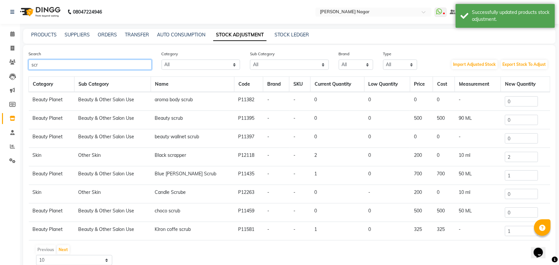
click at [128, 66] on input "scr" at bounding box center [90, 65] width 123 height 10
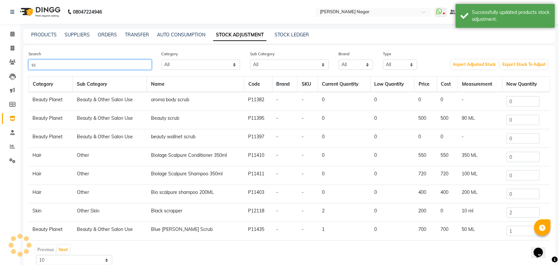
type input "s"
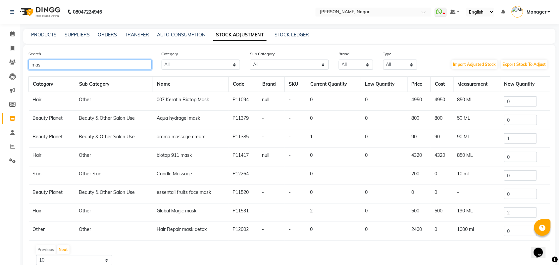
click at [120, 63] on input "mas" at bounding box center [90, 65] width 123 height 10
click at [72, 60] on input "mas" at bounding box center [90, 65] width 123 height 10
type input "m"
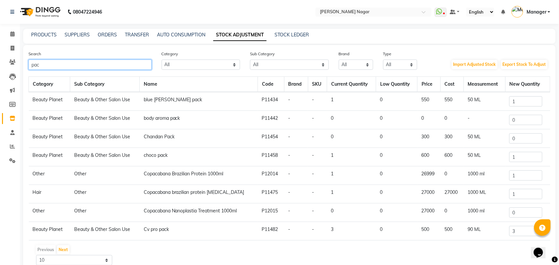
click at [91, 67] on input "pac" at bounding box center [90, 65] width 123 height 10
type input "p"
type input "P"
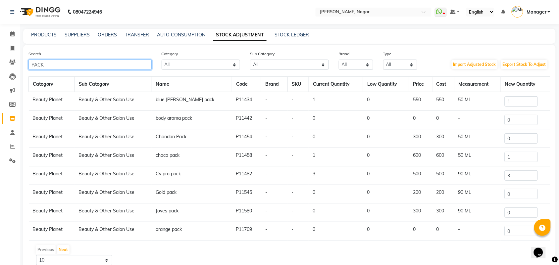
type input "PACK"
click at [527, 156] on input "1" at bounding box center [521, 157] width 33 height 10
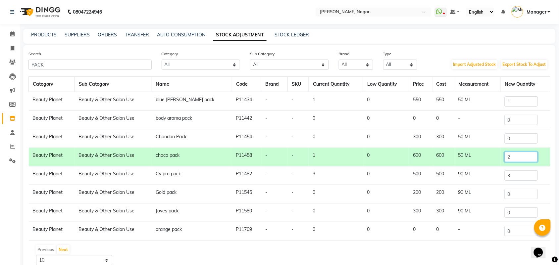
scroll to position [30, 0]
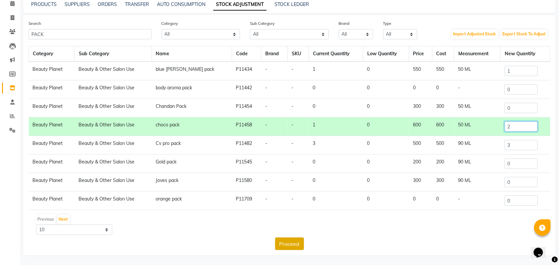
type input "2"
click at [282, 241] on button "Proceed" at bounding box center [289, 244] width 29 height 13
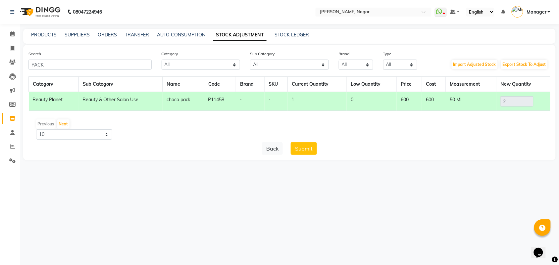
scroll to position [0, 0]
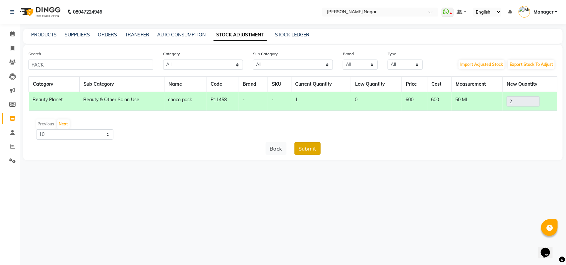
drag, startPoint x: 304, startPoint y: 139, endPoint x: 306, endPoint y: 143, distance: 4.3
click at [305, 139] on div "Previous Next 10 50 100" at bounding box center [292, 129] width 523 height 21
click at [306, 143] on button "Submit" at bounding box center [307, 149] width 26 height 13
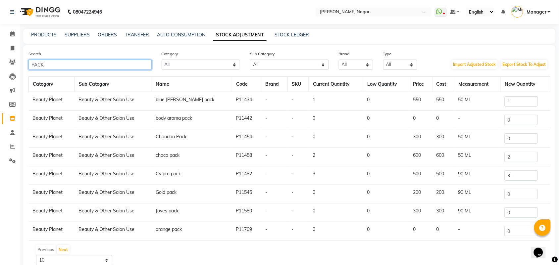
click at [125, 64] on input "PACK" at bounding box center [90, 65] width 123 height 10
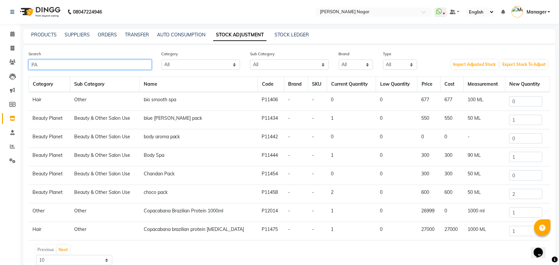
type input "P"
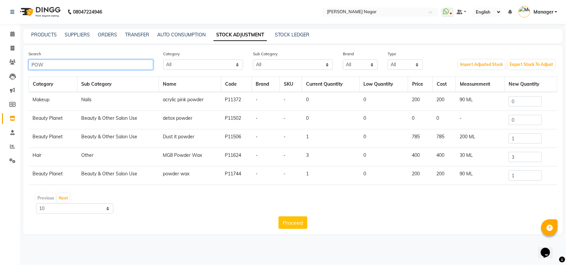
type input "POW"
click at [529, 173] on input "1" at bounding box center [524, 176] width 33 height 10
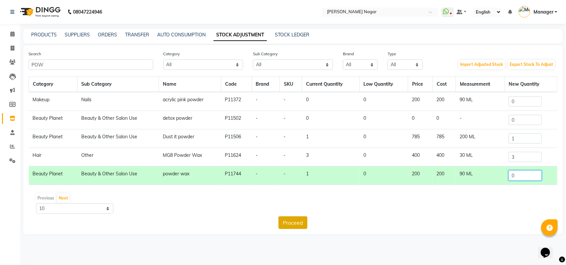
type input "0"
click at [293, 223] on button "Proceed" at bounding box center [292, 223] width 29 height 13
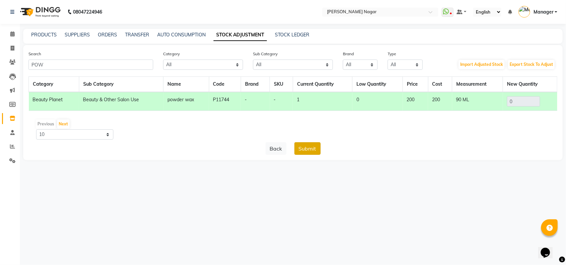
drag, startPoint x: 304, startPoint y: 143, endPoint x: 304, endPoint y: 148, distance: 5.0
click at [304, 148] on button "Submit" at bounding box center [307, 149] width 26 height 13
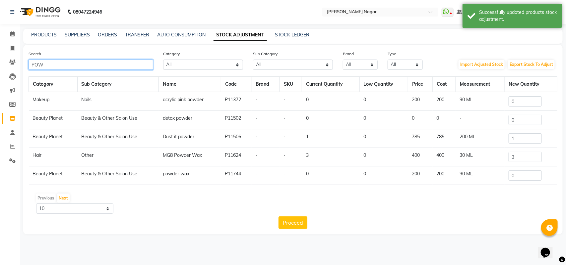
click at [122, 68] on input "POW" at bounding box center [91, 65] width 125 height 10
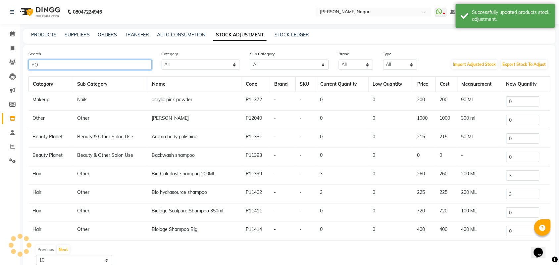
type input "P"
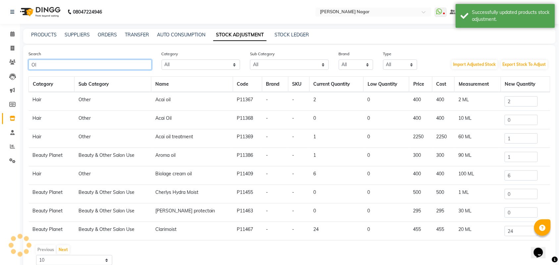
type input "O"
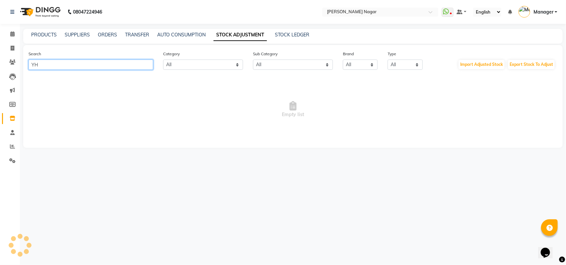
type input "Y"
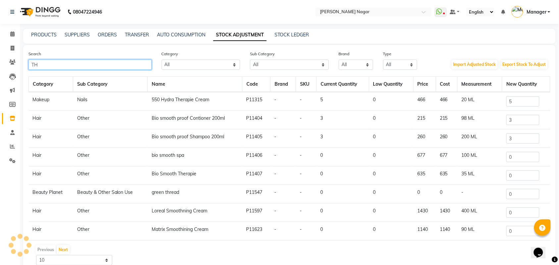
type input "T"
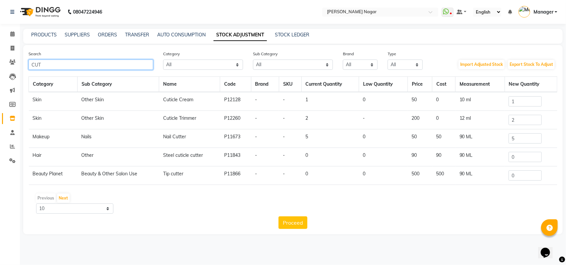
drag, startPoint x: 101, startPoint y: 67, endPoint x: 104, endPoint y: 69, distance: 3.8
click at [104, 69] on input "CUT" at bounding box center [91, 65] width 125 height 10
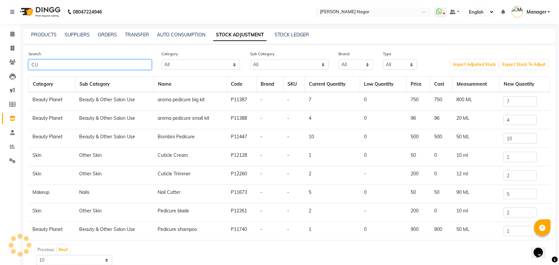
type input "C"
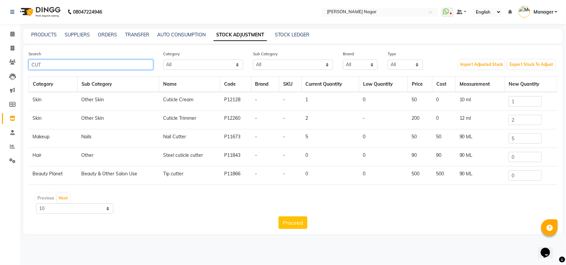
type input "CUT"
click at [526, 117] on input "2" at bounding box center [524, 120] width 33 height 10
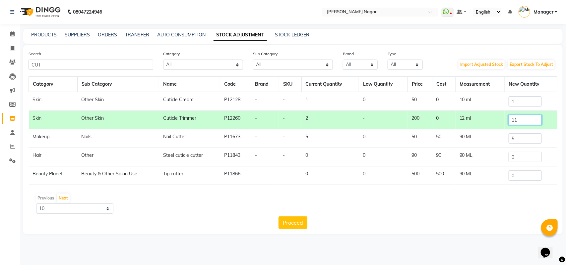
type input "11"
click at [537, 140] on input "5" at bounding box center [524, 139] width 33 height 10
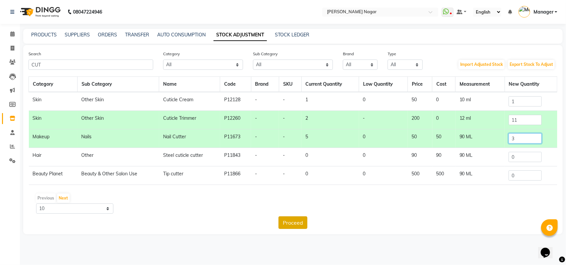
type input "3"
click at [294, 225] on button "Proceed" at bounding box center [292, 223] width 29 height 13
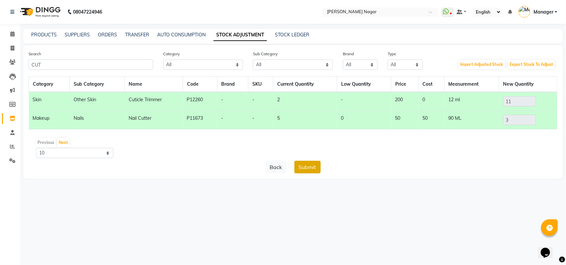
click at [309, 165] on button "Submit" at bounding box center [307, 167] width 26 height 13
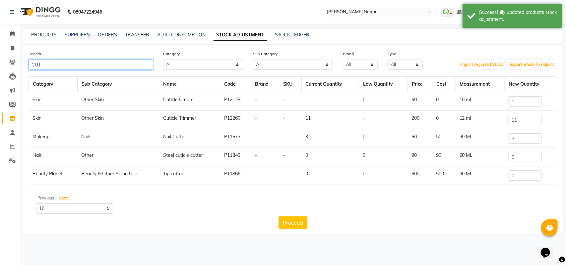
click at [143, 69] on input "CUT" at bounding box center [91, 65] width 125 height 10
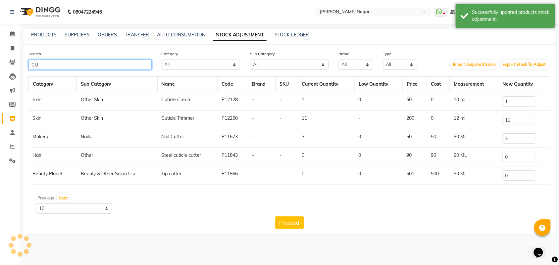
type input "C"
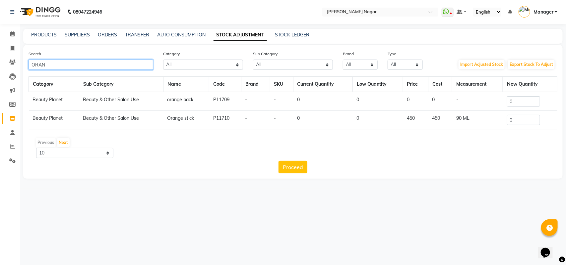
click at [114, 60] on input "ORAN" at bounding box center [91, 65] width 125 height 10
click at [114, 61] on input "ORAN" at bounding box center [91, 65] width 125 height 10
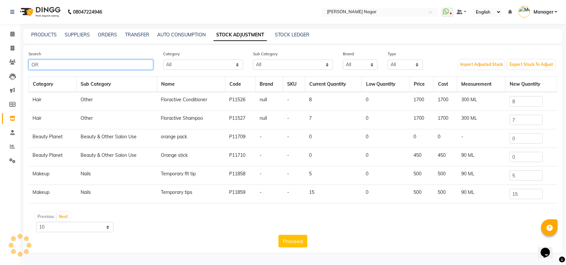
type input "O"
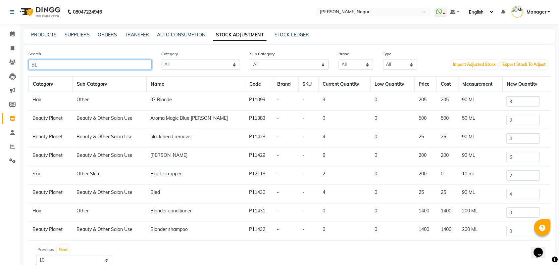
type input "B"
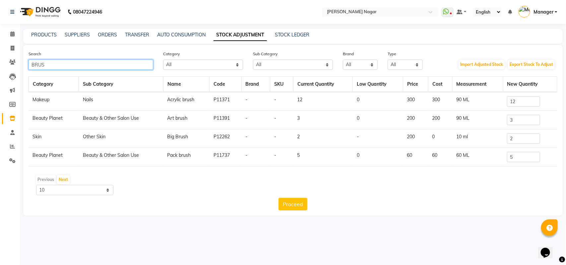
type input "BRUS"
click at [523, 139] on input "2" at bounding box center [523, 139] width 33 height 10
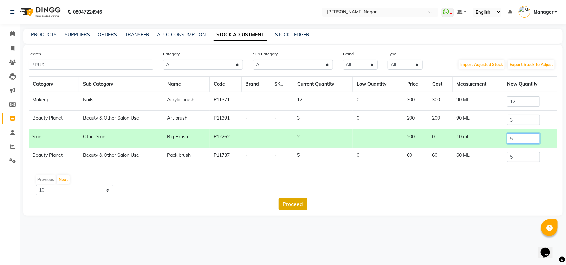
type input "5"
click at [297, 201] on button "Proceed" at bounding box center [292, 204] width 29 height 13
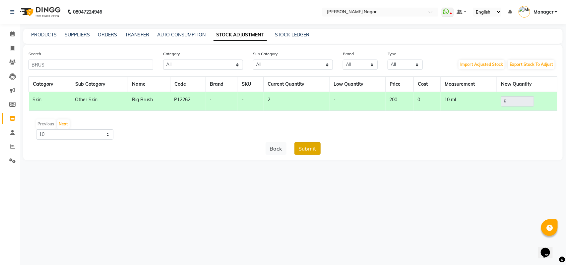
click at [310, 152] on button "Submit" at bounding box center [307, 149] width 26 height 13
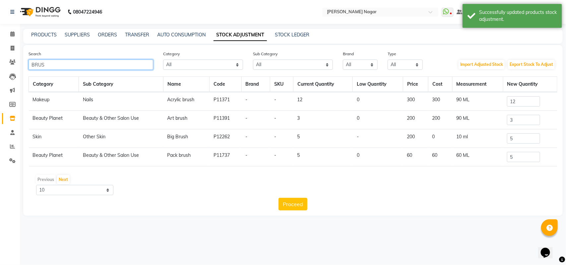
click at [139, 66] on input "BRUS" at bounding box center [91, 65] width 125 height 10
type input "B"
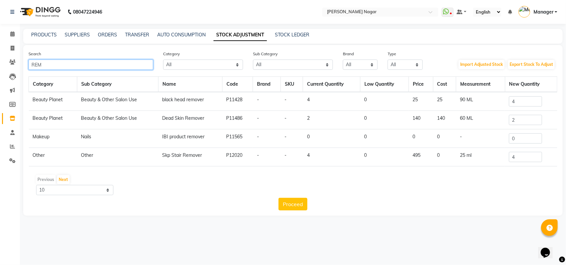
click at [96, 65] on input "REM" at bounding box center [91, 65] width 125 height 10
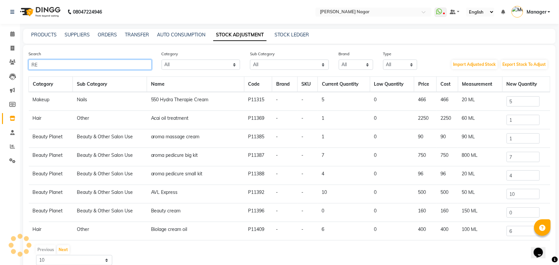
type input "R"
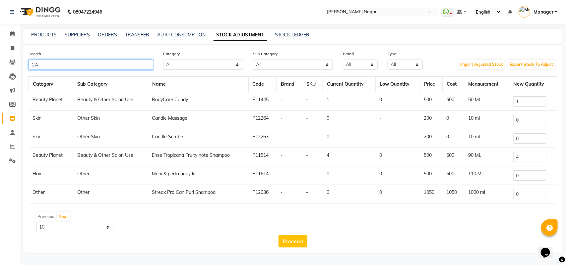
type input "C"
type input "c"
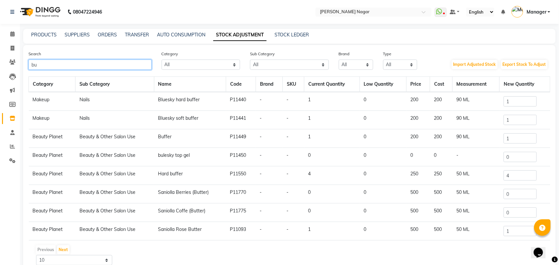
type input "b"
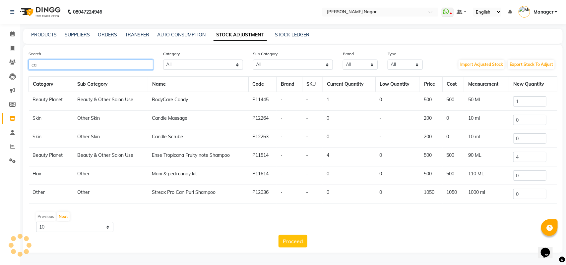
type input "c"
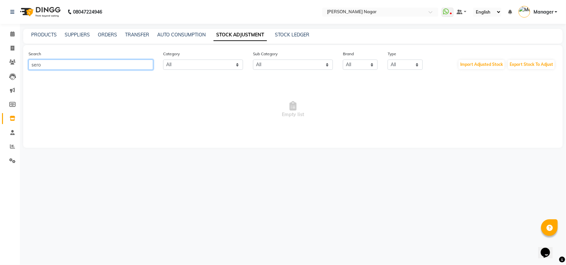
type input "sero"
click at [12, 32] on icon at bounding box center [12, 33] width 4 height 5
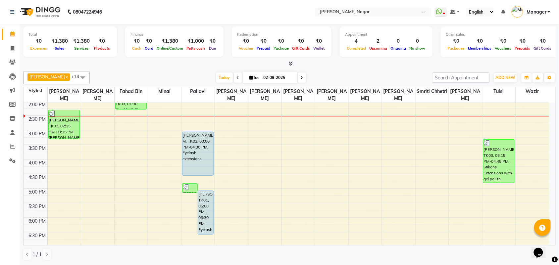
scroll to position [0, 0]
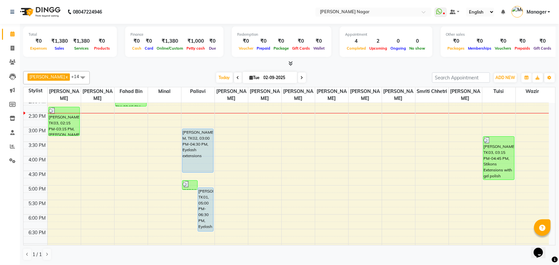
drag, startPoint x: 190, startPoint y: 219, endPoint x: 396, endPoint y: 3, distance: 298.7
click at [274, 105] on tbody "10:00 AM 10:30 AM 11:00 AM 11:30 AM 12:00 PM 12:30 PM 1:00 PM 1:30 PM 2:00 PM 2…" at bounding box center [287, 186] width 526 height 408
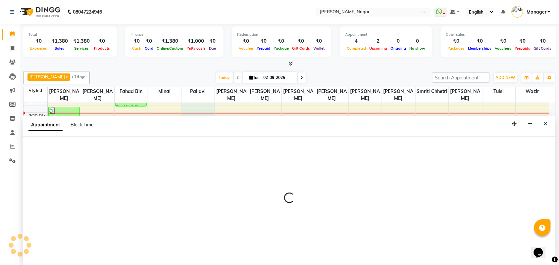
select select "87299"
select select "840"
select select "tentative"
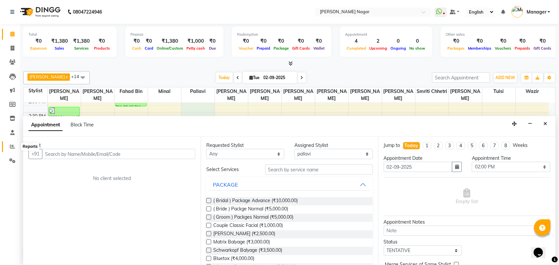
click at [12, 146] on icon at bounding box center [12, 146] width 5 height 5
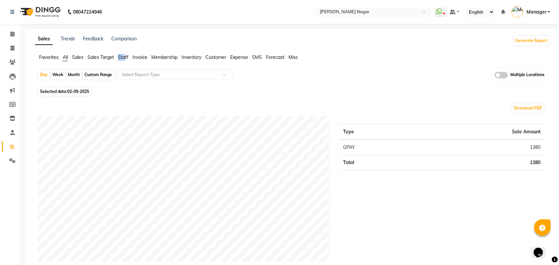
click at [125, 54] on li "Staff" at bounding box center [123, 57] width 11 height 7
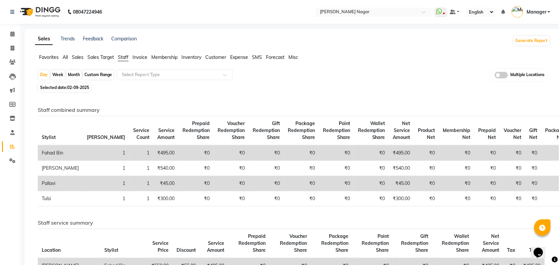
click at [72, 75] on div "Month" at bounding box center [73, 74] width 15 height 9
select select "9"
select select "2025"
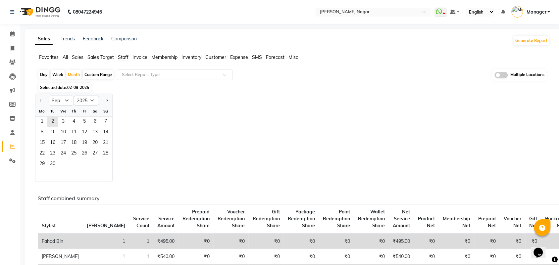
click at [43, 102] on div at bounding box center [41, 100] width 13 height 11
click at [41, 99] on button "Previous month" at bounding box center [40, 100] width 5 height 11
select select "8"
click at [65, 145] on span "13" at bounding box center [63, 143] width 11 height 11
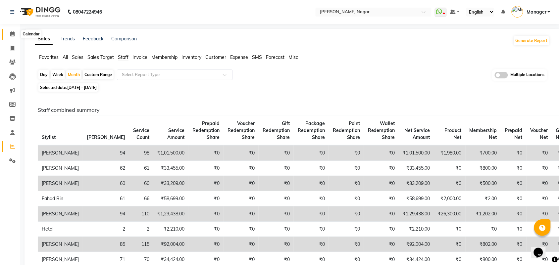
click at [9, 34] on span at bounding box center [13, 34] width 12 height 8
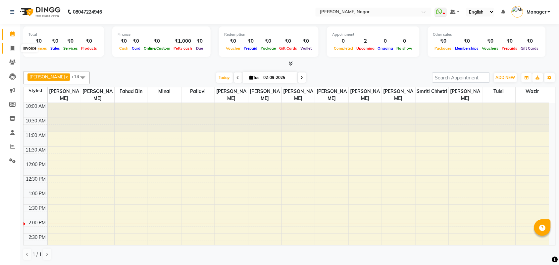
click at [16, 46] on span at bounding box center [13, 49] width 12 height 8
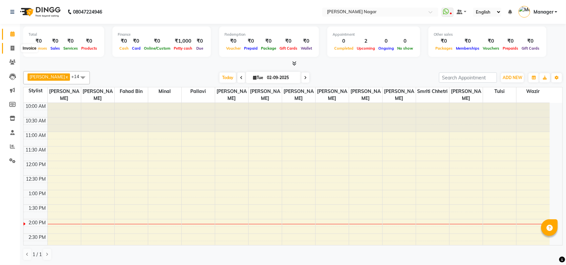
select select "7349"
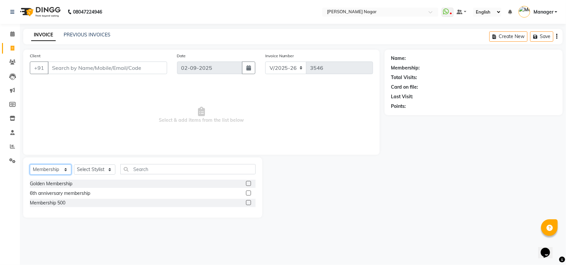
drag, startPoint x: 55, startPoint y: 171, endPoint x: 57, endPoint y: 160, distance: 11.4
click at [55, 171] on select "Select Service Product Membership Package Voucher Prepaid Gift Card" at bounding box center [50, 170] width 41 height 10
select select "service"
click at [30, 165] on select "Select Service Product Membership Package Voucher Prepaid Gift Card" at bounding box center [50, 170] width 41 height 10
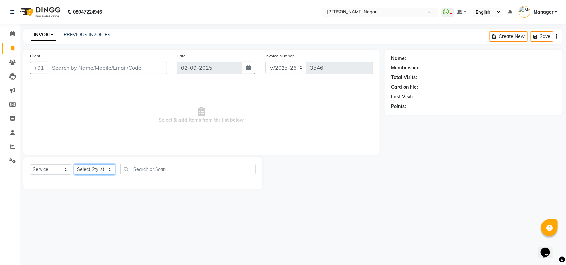
click at [77, 167] on select "Select Stylist Amir Siddiqui Annu Navale Daraksha Sardar Fahad Bin Faizan Shaik…" at bounding box center [94, 170] width 41 height 10
select select "82525"
click at [74, 165] on select "Select Stylist Amir Siddiqui Annu Navale Daraksha Sardar Fahad Bin Faizan Shaik…" at bounding box center [94, 170] width 41 height 10
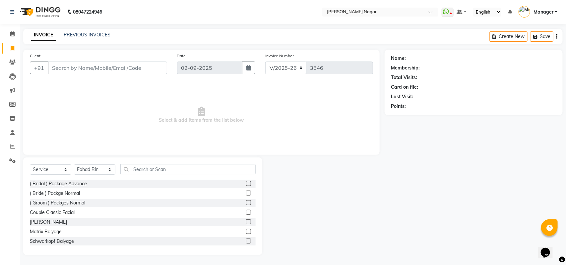
click at [193, 177] on div "Select Service Product Membership Package Voucher Prepaid Gift Card Select Styl…" at bounding box center [143, 172] width 226 height 16
click at [196, 177] on div "Select Service Product Membership Package Voucher Prepaid Gift Card Select Styl…" at bounding box center [143, 172] width 226 height 16
click at [219, 172] on input "text" at bounding box center [187, 169] width 135 height 10
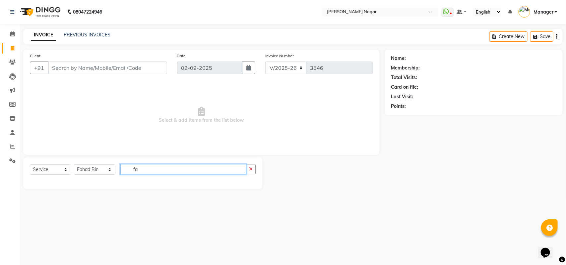
type input "f"
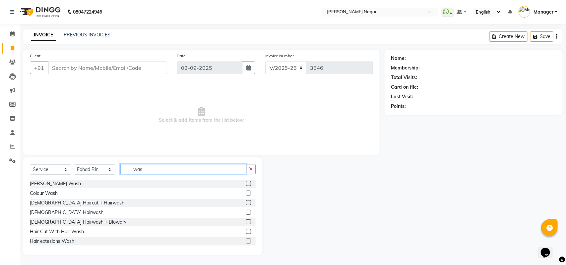
type input "was"
click at [246, 203] on label at bounding box center [248, 203] width 5 height 5
click at [246, 203] on input "checkbox" at bounding box center [248, 203] width 4 height 4
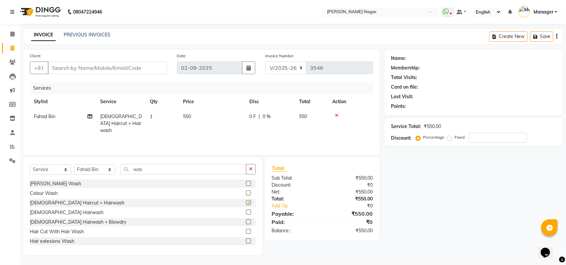
checkbox input "false"
click at [106, 167] on select "Select Stylist Amir Siddiqui Annu Navale Daraksha Sardar Fahad Bin Faizan Shaik…" at bounding box center [94, 170] width 41 height 10
select select "63663"
click at [74, 165] on select "Select Stylist Amir Siddiqui Annu Navale Daraksha Sardar Fahad Bin Faizan Shaik…" at bounding box center [94, 170] width 41 height 10
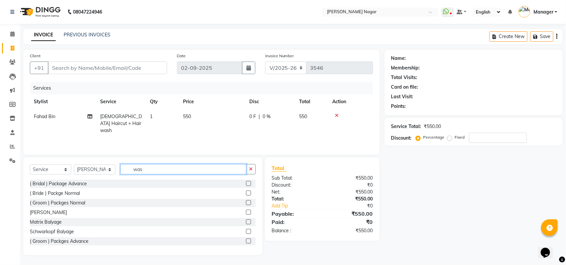
click at [158, 168] on input "was" at bounding box center [183, 169] width 126 height 10
type input "w"
type input "y"
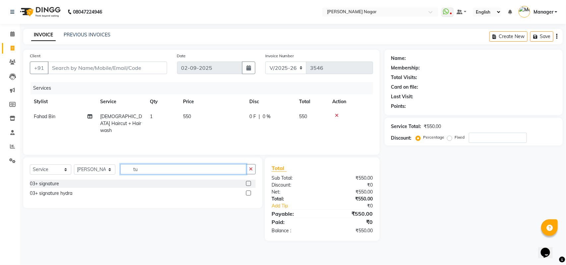
type input "t"
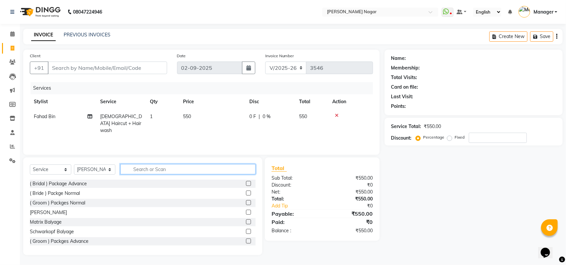
type input "y"
type input "roo"
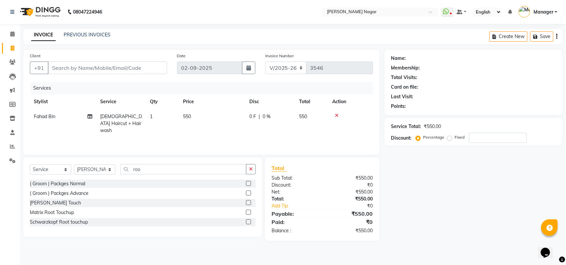
click at [247, 202] on label at bounding box center [248, 203] width 5 height 5
click at [247, 202] on input "checkbox" at bounding box center [248, 203] width 4 height 4
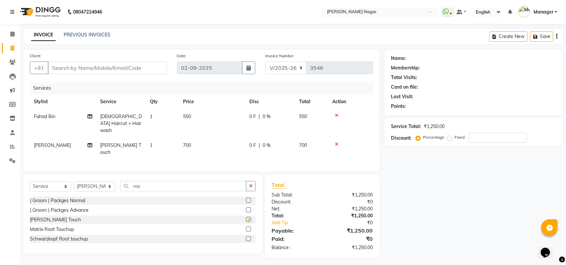
checkbox input "false"
click at [216, 138] on td "700" at bounding box center [212, 149] width 66 height 22
select select "63663"
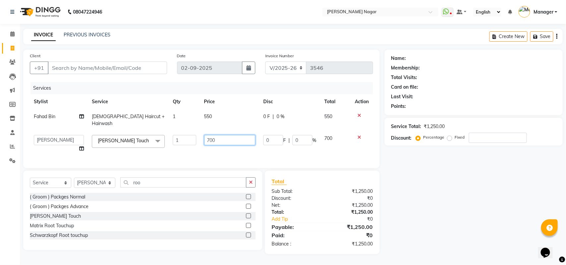
click at [217, 135] on input "700" at bounding box center [229, 140] width 51 height 10
type input "7"
type input "600"
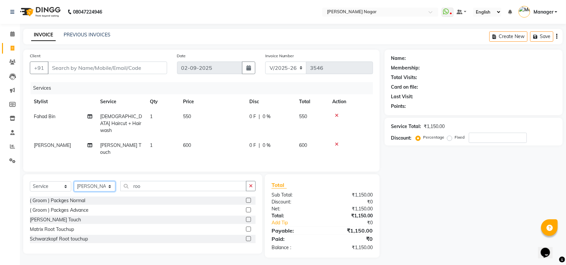
click at [108, 183] on select "Select Stylist Amir Siddiqui Annu Navale Daraksha Sardar Fahad Bin Faizan Shaik…" at bounding box center [94, 187] width 41 height 10
select select "84858"
click at [74, 182] on select "Select Stylist Amir Siddiqui Annu Navale Daraksha Sardar Fahad Bin Faizan Shaik…" at bounding box center [94, 187] width 41 height 10
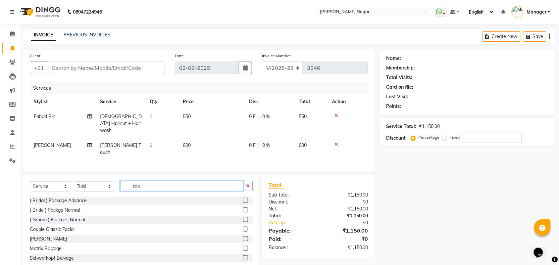
click at [165, 183] on input "roo" at bounding box center [181, 186] width 123 height 10
type input "r"
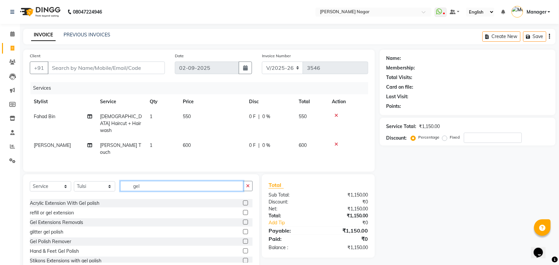
scroll to position [20, 0]
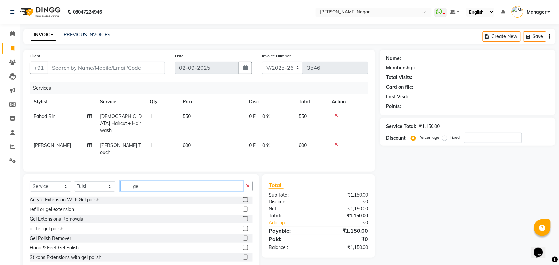
type input "gel"
click at [243, 255] on label at bounding box center [245, 257] width 5 height 5
click at [243, 256] on input "checkbox" at bounding box center [245, 258] width 4 height 4
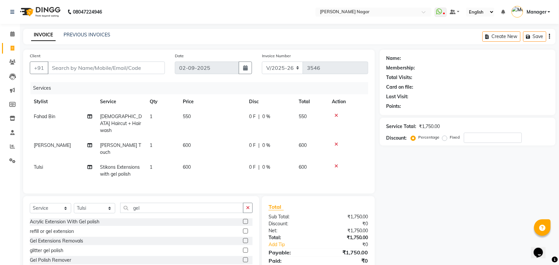
checkbox input "false"
click at [112, 68] on input "Client" at bounding box center [106, 68] width 117 height 13
click at [117, 70] on input "Client" at bounding box center [106, 68] width 117 height 13
type input "8"
type input "0"
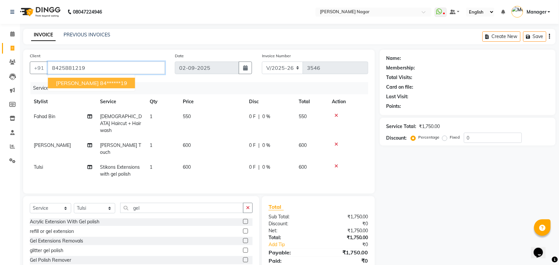
type input "8425881219"
select select "1: Object"
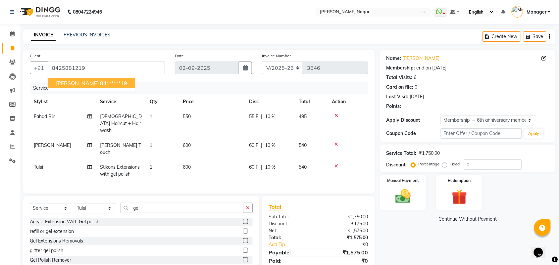
type input "10"
click at [118, 80] on ngb-highlight "84******19" at bounding box center [113, 83] width 27 height 7
type input "84******19"
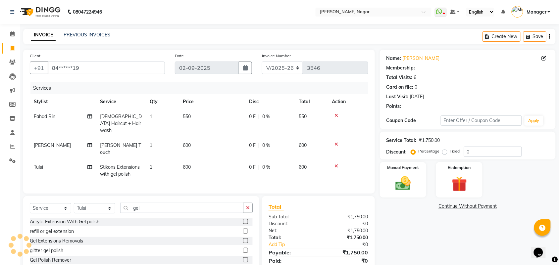
type input "10"
select select "1: Object"
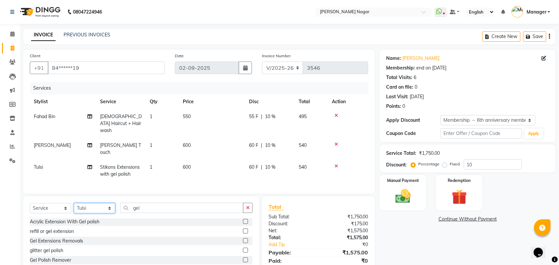
click at [105, 204] on select "Select Stylist Amir Siddiqui Annu Navale Daraksha Sardar Fahad Bin Faizan Shaik…" at bounding box center [94, 209] width 41 height 10
select select "87299"
click at [74, 204] on select "Select Stylist Amir Siddiqui Annu Navale Daraksha Sardar Fahad Bin Faizan Shaik…" at bounding box center [94, 209] width 41 height 10
click at [206, 204] on input "gel" at bounding box center [181, 208] width 123 height 10
type input "g"
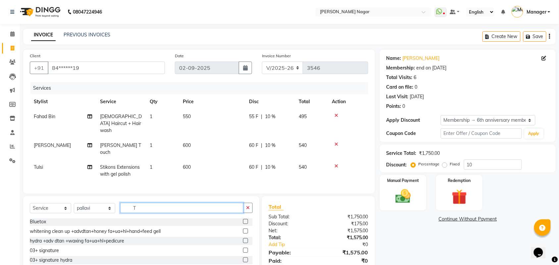
scroll to position [0, 0]
type input "TH"
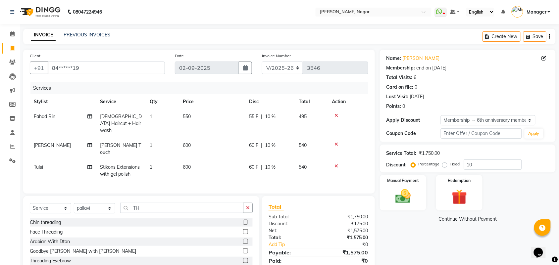
click at [243, 259] on label at bounding box center [245, 261] width 5 height 5
click at [243, 259] on input "checkbox" at bounding box center [245, 261] width 4 height 4
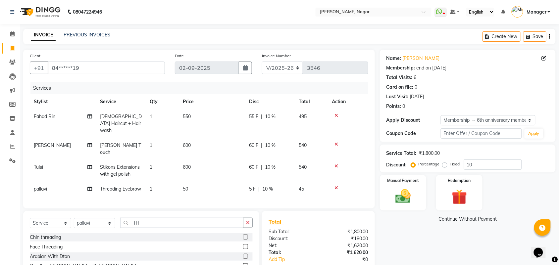
checkbox input "false"
click at [207, 145] on td "600" at bounding box center [212, 149] width 66 height 22
select select "63663"
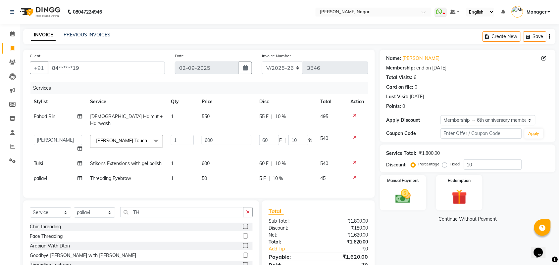
click at [216, 156] on td "600" at bounding box center [227, 163] width 58 height 15
select select "84858"
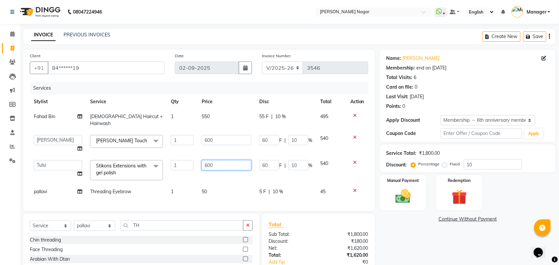
click at [231, 160] on input "600" at bounding box center [227, 165] width 50 height 10
type input "6"
type input "300"
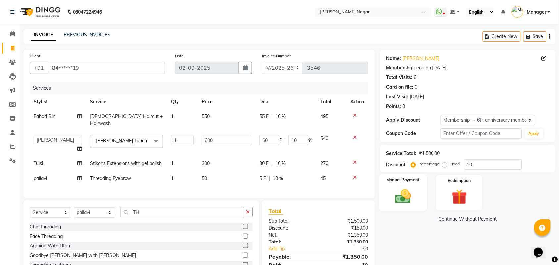
click at [406, 192] on img at bounding box center [403, 197] width 26 height 18
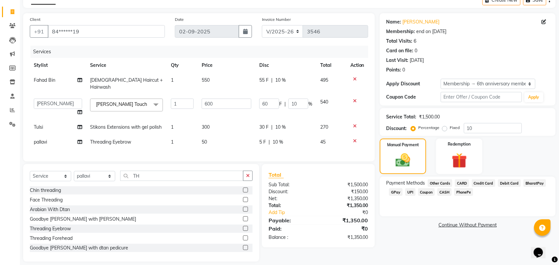
scroll to position [42, 0]
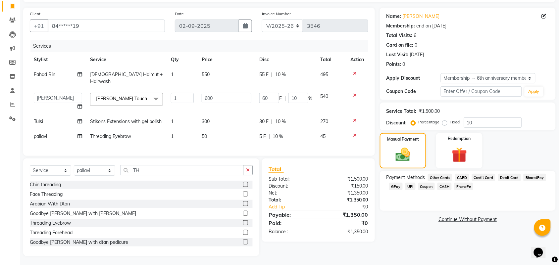
click at [281, 118] on span "10 %" at bounding box center [280, 121] width 11 height 7
select select "84858"
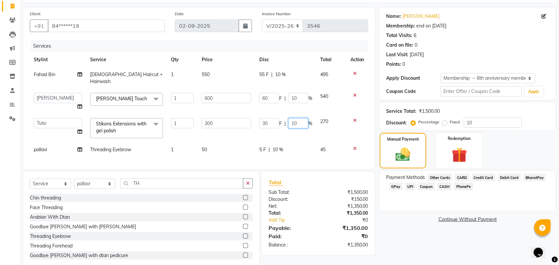
click at [302, 118] on input "10" at bounding box center [299, 123] width 20 height 10
type input "1"
click at [424, 153] on div "Manual Payment" at bounding box center [403, 151] width 48 height 37
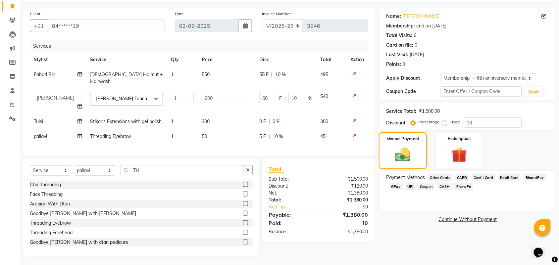
click at [391, 146] on img at bounding box center [403, 155] width 25 height 18
click at [396, 187] on span "GPay" at bounding box center [396, 187] width 14 height 8
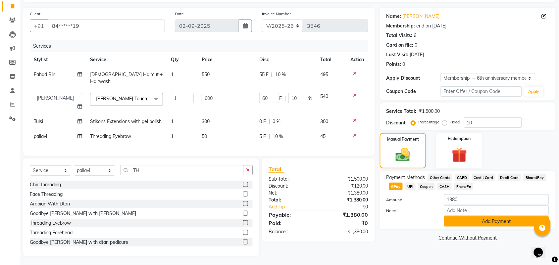
click at [478, 223] on button "Add Payment" at bounding box center [496, 222] width 105 height 10
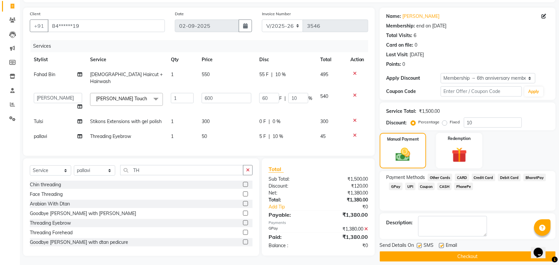
scroll to position [49, 0]
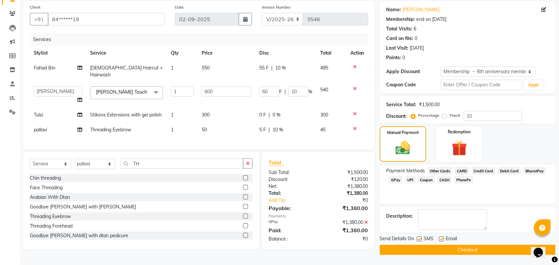
click at [514, 252] on button "Checkout" at bounding box center [468, 250] width 176 height 10
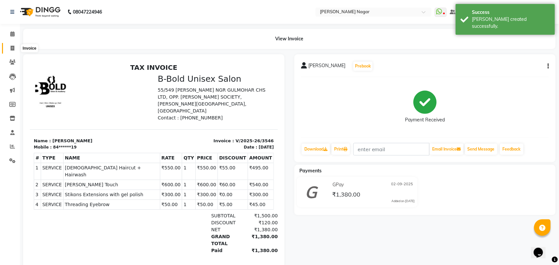
click at [15, 47] on span at bounding box center [13, 49] width 12 height 8
select select "service"
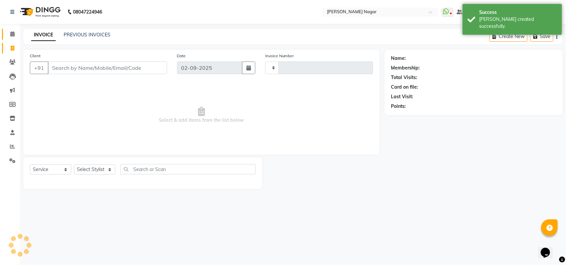
type input "3547"
select select "7349"
click at [13, 32] on icon at bounding box center [12, 33] width 4 height 5
